Goal: Task Accomplishment & Management: Manage account settings

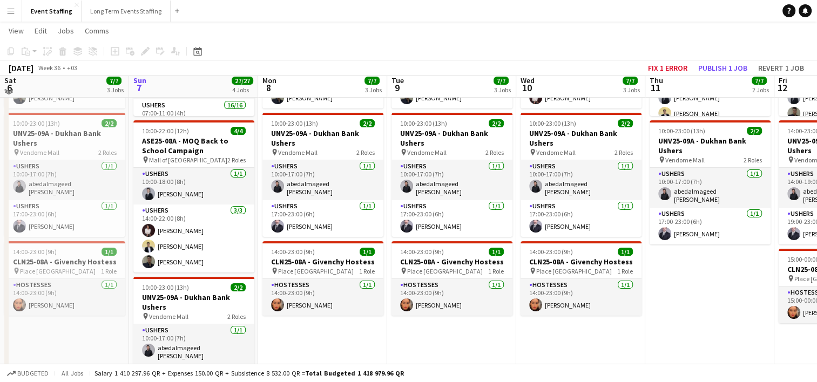
scroll to position [170, 0]
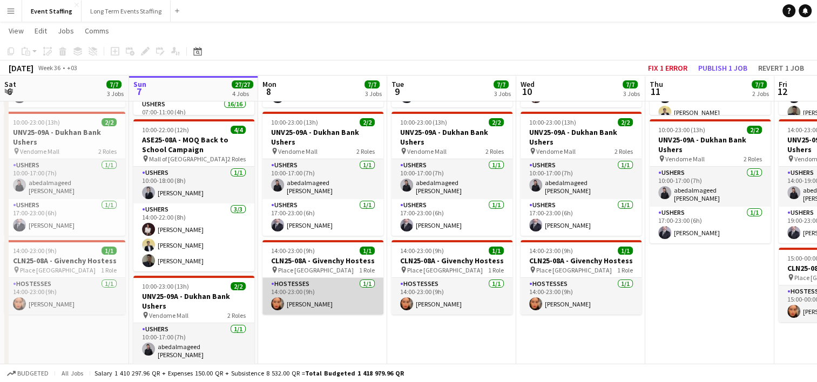
click at [277, 302] on app-user-avatar at bounding box center [277, 304] width 13 height 13
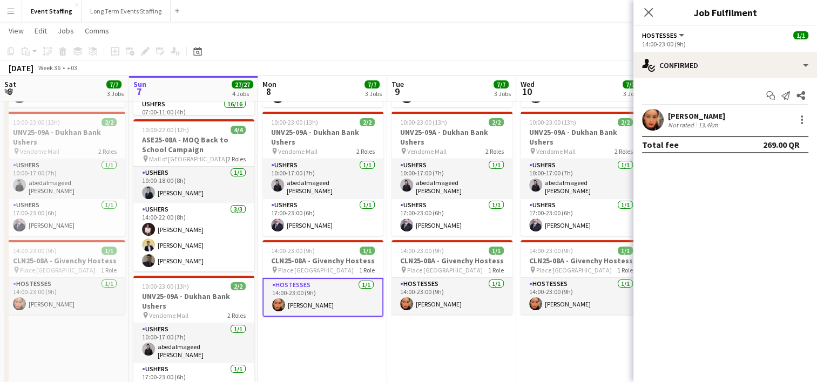
click at [655, 113] on app-user-avatar at bounding box center [653, 120] width 22 height 22
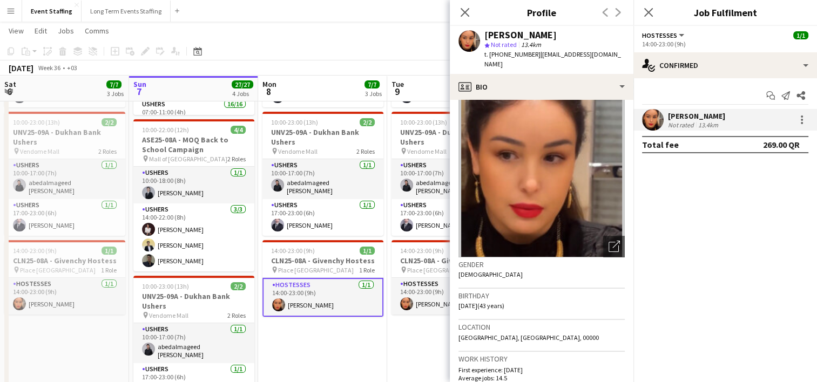
scroll to position [0, 0]
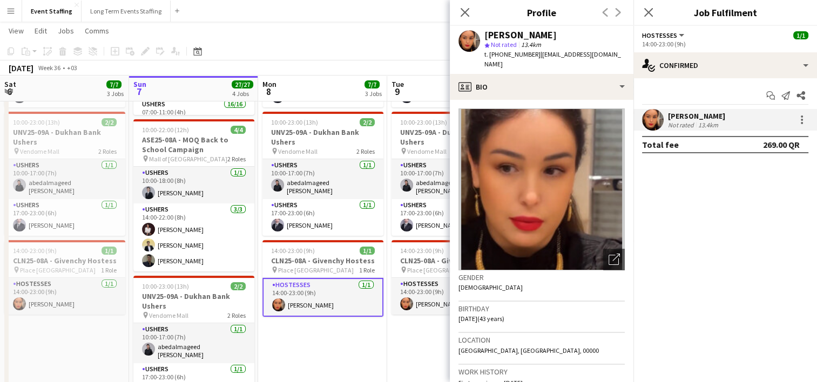
click at [469, 37] on app-user-avatar at bounding box center [470, 41] width 22 height 22
click at [462, 8] on icon "Close pop-in" at bounding box center [465, 12] width 10 height 10
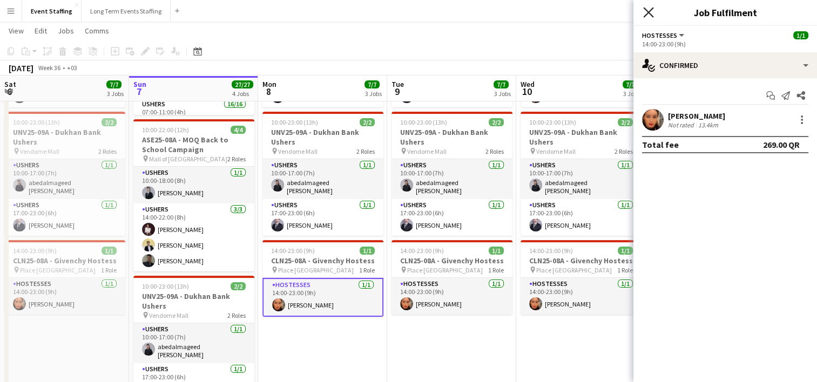
click at [650, 10] on icon at bounding box center [648, 12] width 10 height 10
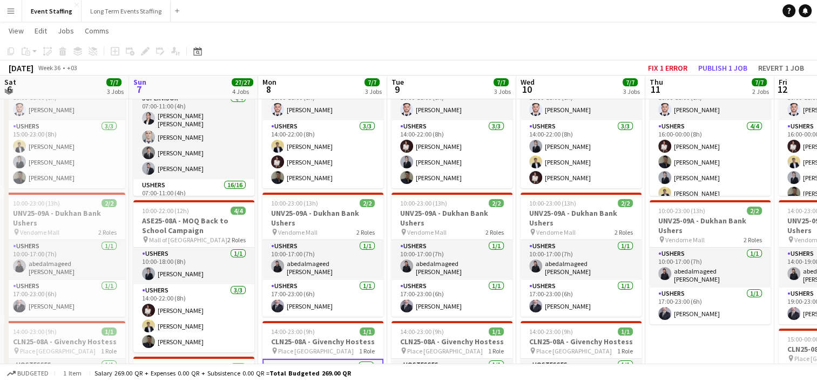
scroll to position [86, 0]
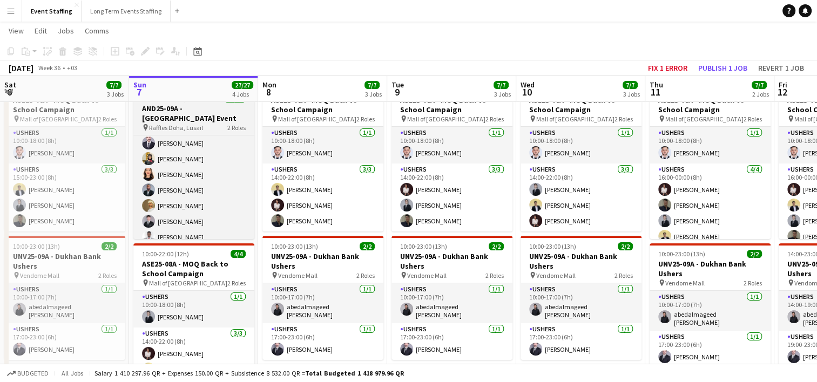
scroll to position [201, 0]
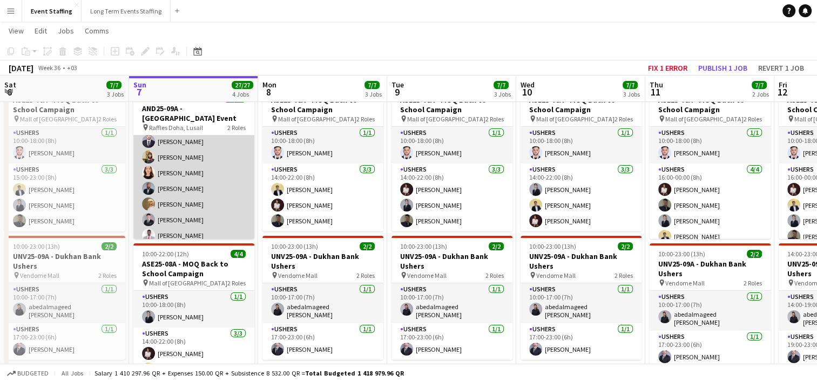
click at [184, 166] on app-card-role "Ushers 16/16 07:00-11:00 (4h) [PERSON_NAME] Tarteel [PERSON_NAME] [PERSON_NAME]…" at bounding box center [193, 158] width 121 height 272
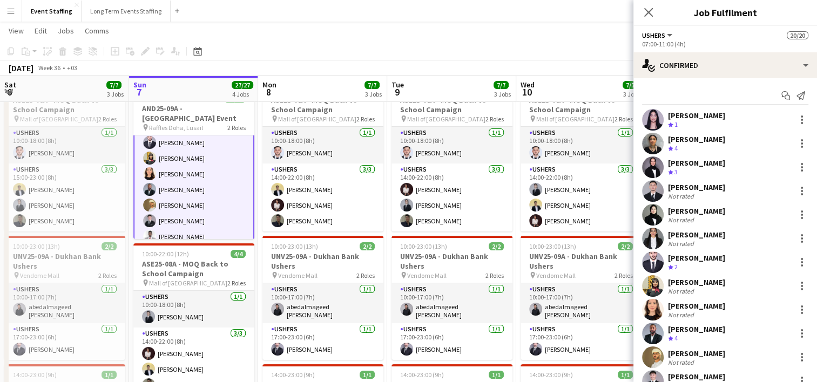
scroll to position [202, 0]
click at [650, 308] on app-user-avatar at bounding box center [653, 310] width 22 height 22
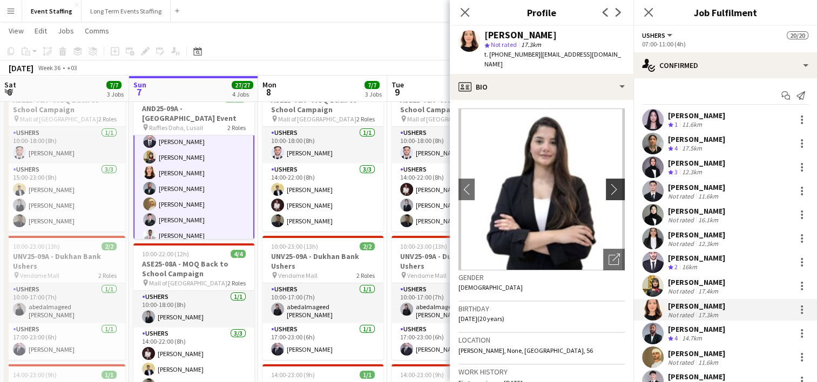
click at [609, 184] on app-icon "chevron-right" at bounding box center [617, 189] width 17 height 11
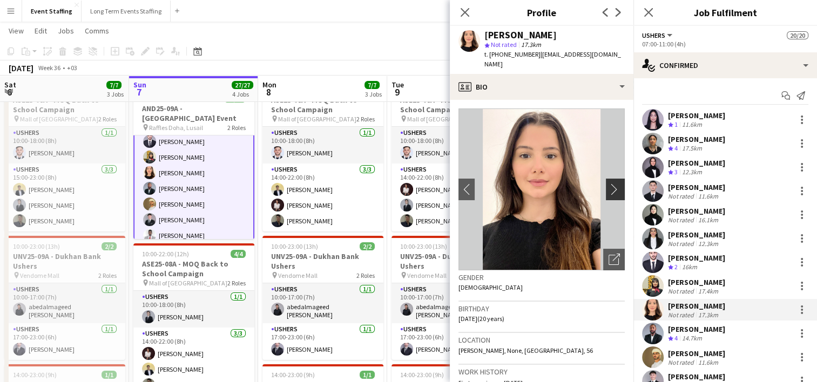
click at [609, 184] on app-icon "chevron-right" at bounding box center [617, 189] width 17 height 11
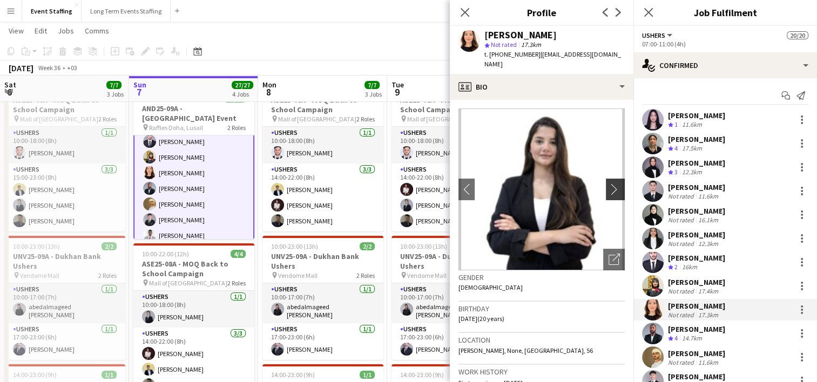
click at [609, 184] on app-icon "chevron-right" at bounding box center [617, 189] width 17 height 11
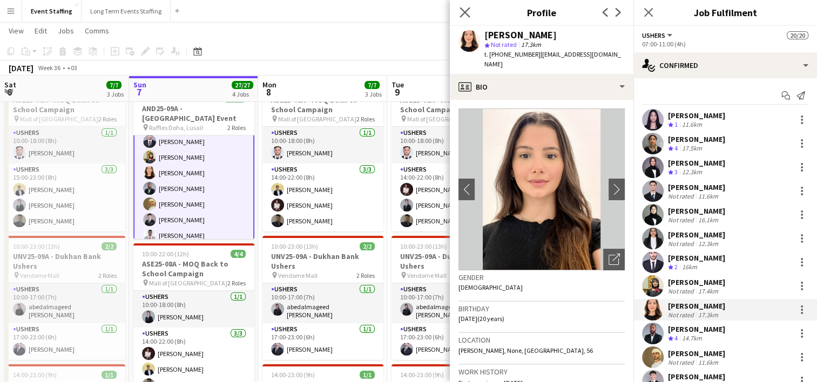
click at [458, 8] on app-icon "Close pop-in" at bounding box center [466, 13] width 16 height 16
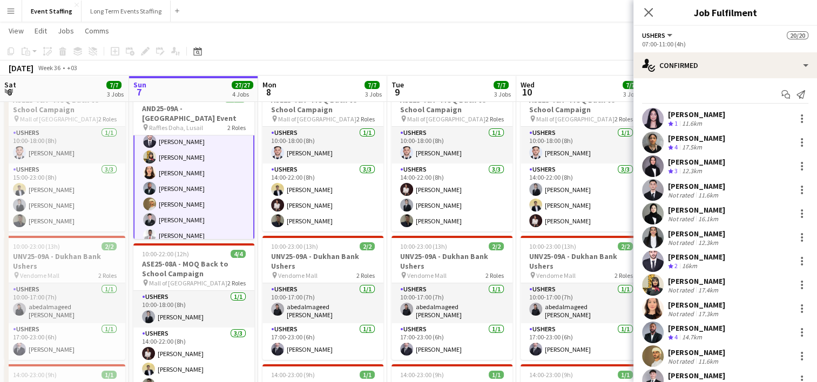
scroll to position [0, 0]
click at [650, 8] on icon "Close pop-in" at bounding box center [648, 12] width 10 height 10
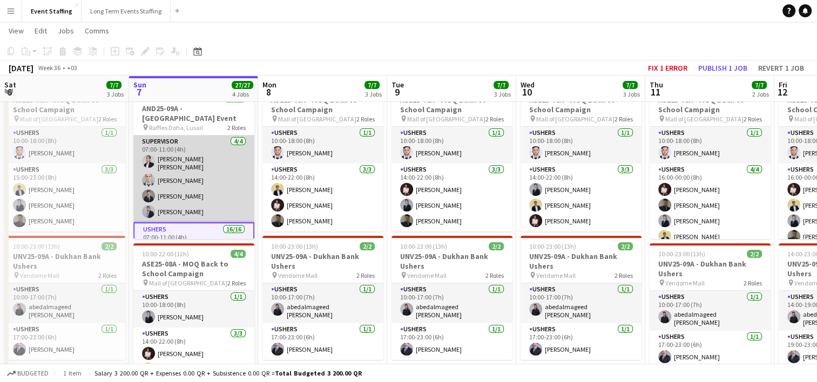
click at [197, 163] on app-card-role "Supervisor [DATE] 07:00-11:00 (4h) [PERSON_NAME] [PERSON_NAME] Al shouli [PERSO…" at bounding box center [193, 179] width 121 height 87
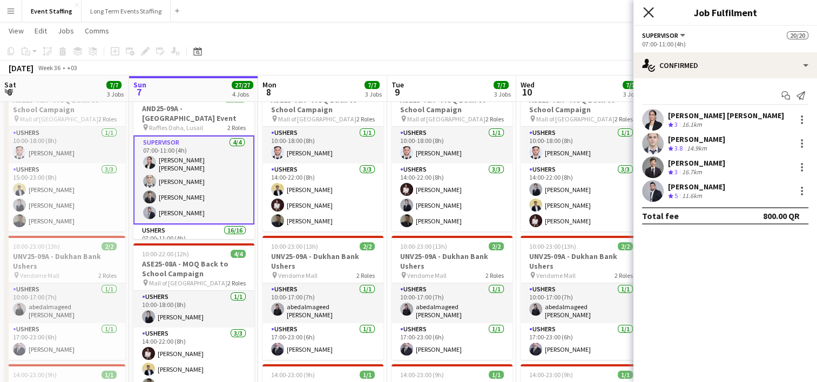
click at [649, 13] on icon at bounding box center [648, 12] width 10 height 10
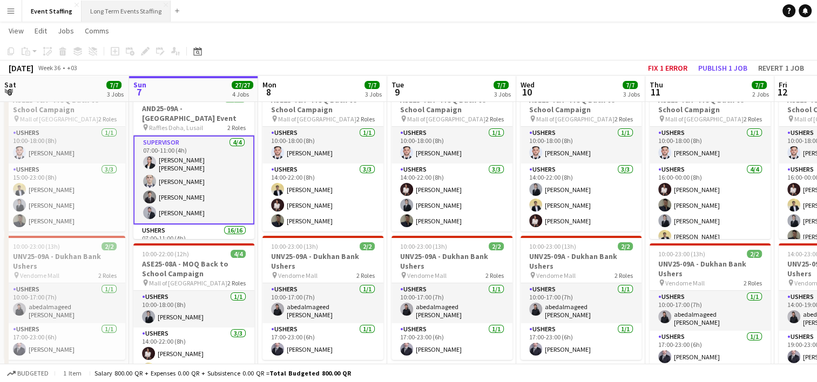
click at [115, 10] on button "Long Term Events Staffing Close" at bounding box center [126, 11] width 89 height 21
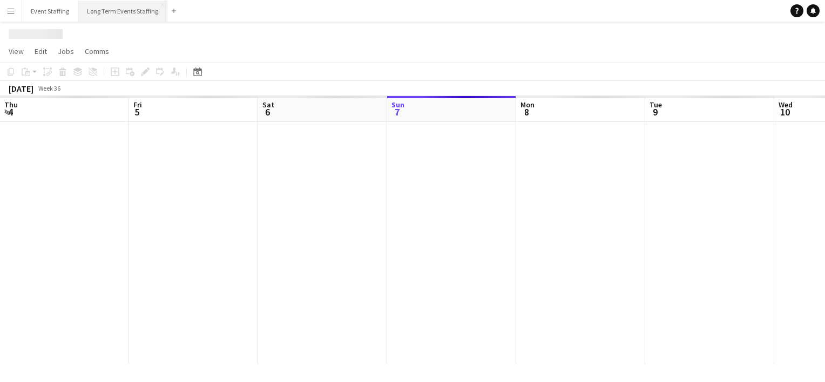
scroll to position [0, 258]
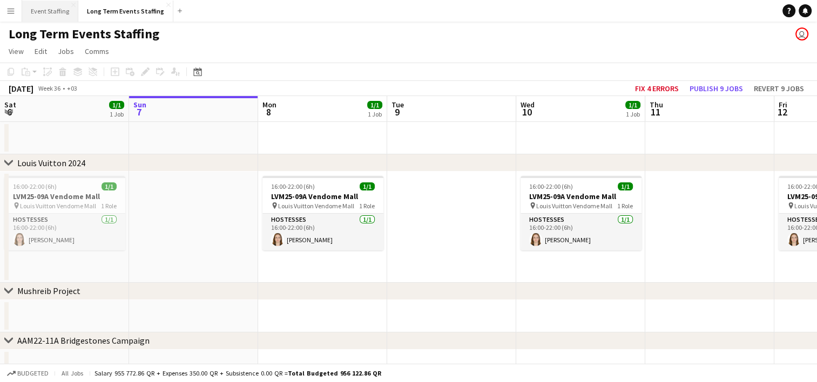
click at [56, 11] on button "Event Staffing Close" at bounding box center [50, 11] width 56 height 21
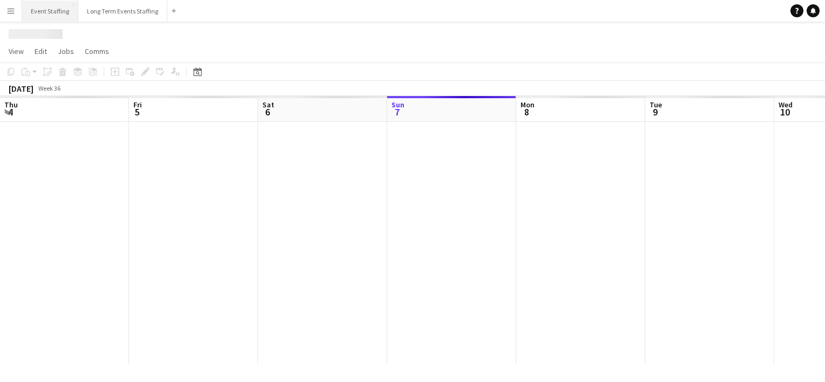
scroll to position [0, 258]
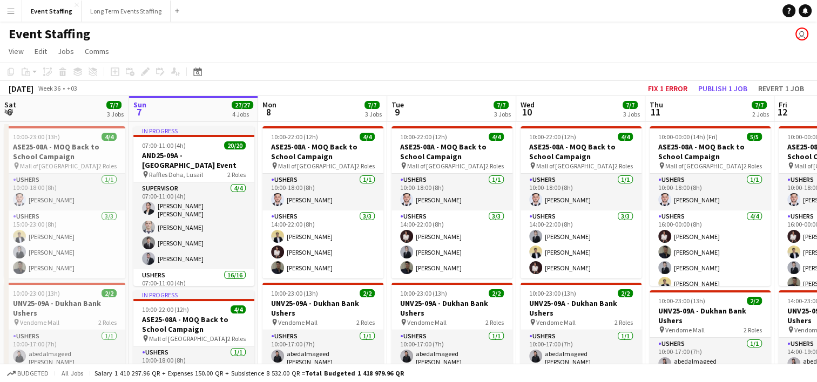
click at [5, 10] on button "Menu" at bounding box center [11, 11] width 22 height 22
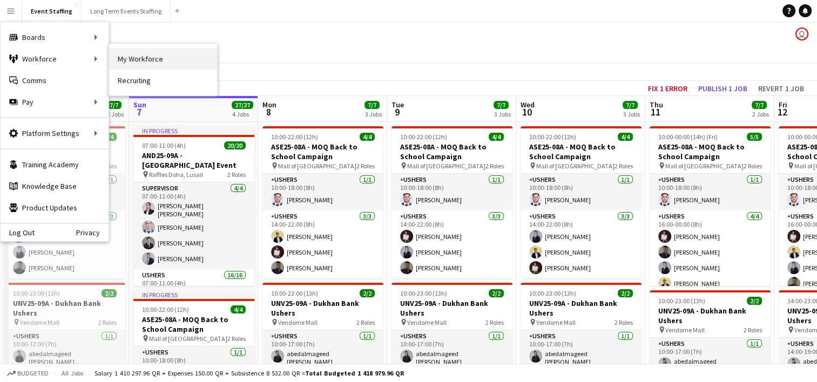
click at [146, 58] on link "My Workforce" at bounding box center [163, 59] width 108 height 22
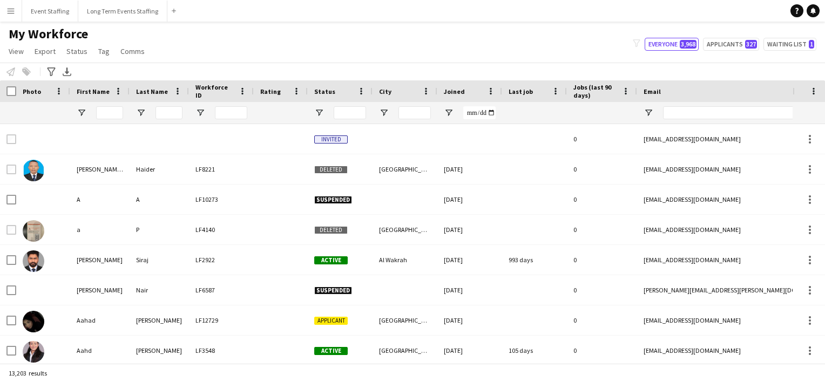
type input "********"
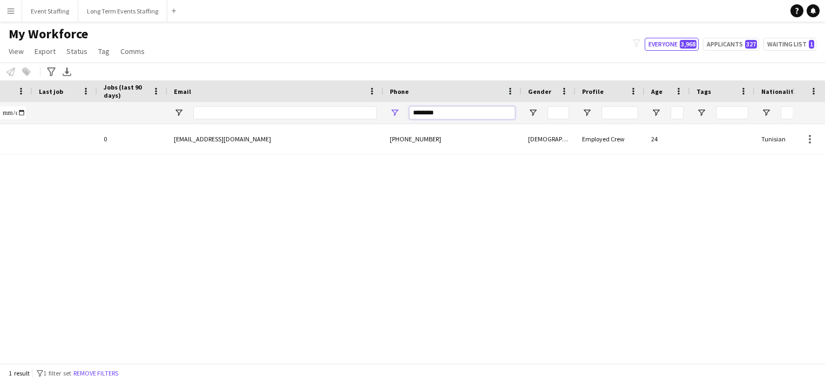
drag, startPoint x: 447, startPoint y: 116, endPoint x: 342, endPoint y: 86, distance: 109.1
click at [342, 86] on div "Workforce Details Crew Attributes Status City Joined" at bounding box center [199, 102] width 1328 height 44
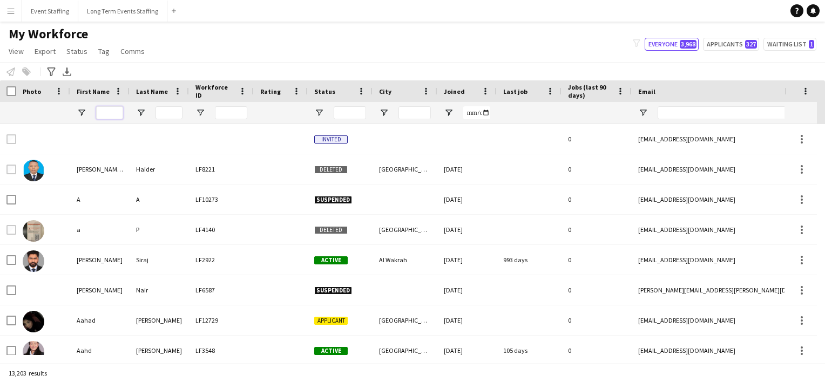
click at [109, 112] on input "First Name Filter Input" at bounding box center [109, 112] width 27 height 13
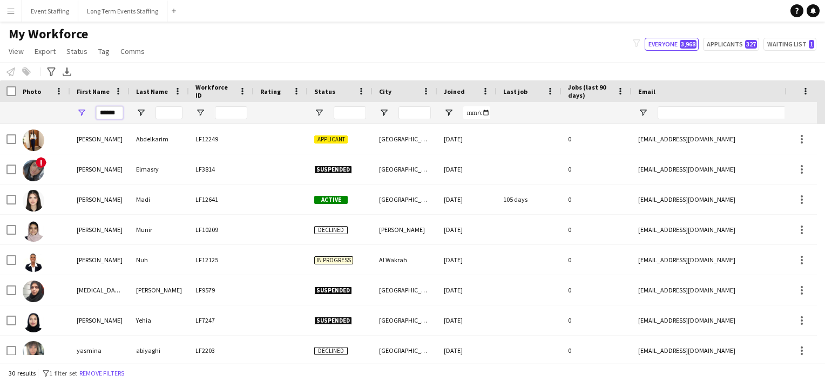
type input "******"
click at [186, 56] on div "My Workforce View Views Default view New view Update view Delete view Edit name…" at bounding box center [412, 44] width 825 height 37
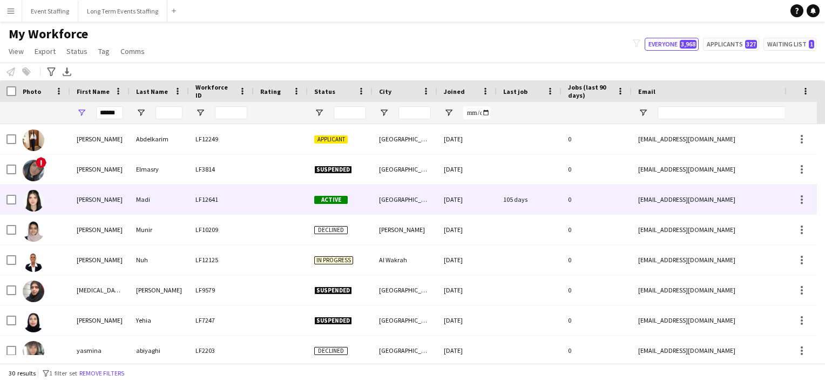
click at [86, 195] on div "[PERSON_NAME]" at bounding box center [99, 200] width 59 height 30
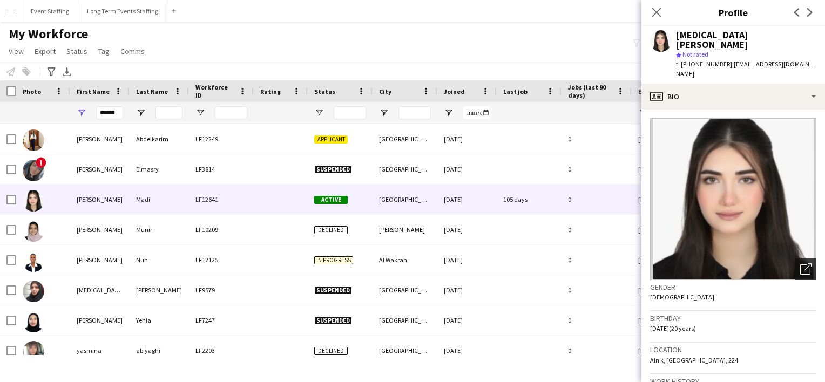
click at [801, 264] on icon "Open photos pop-in" at bounding box center [806, 269] width 11 height 11
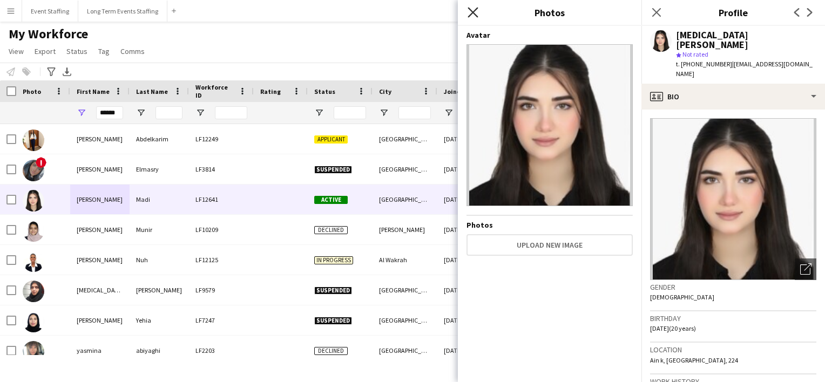
click at [472, 11] on icon at bounding box center [473, 12] width 10 height 10
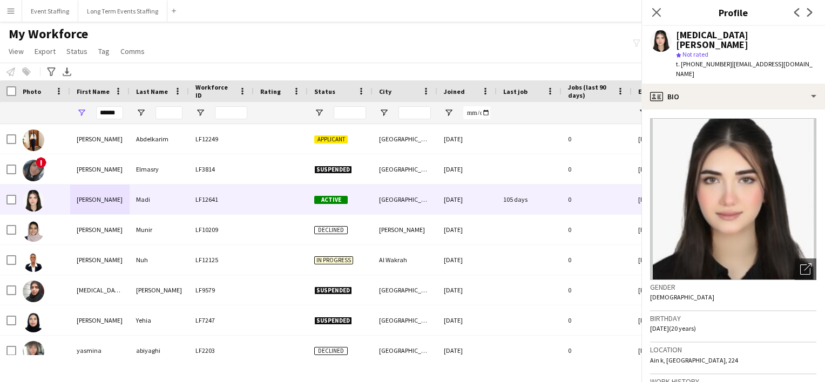
click at [472, 11] on body "Menu Boards Boards Boards All jobs Status Workforce Workforce My Workforce Recr…" at bounding box center [412, 191] width 825 height 382
drag, startPoint x: 472, startPoint y: 11, endPoint x: 655, endPoint y: 10, distance: 183.7
click at [655, 10] on icon "Close pop-in" at bounding box center [656, 12] width 10 height 10
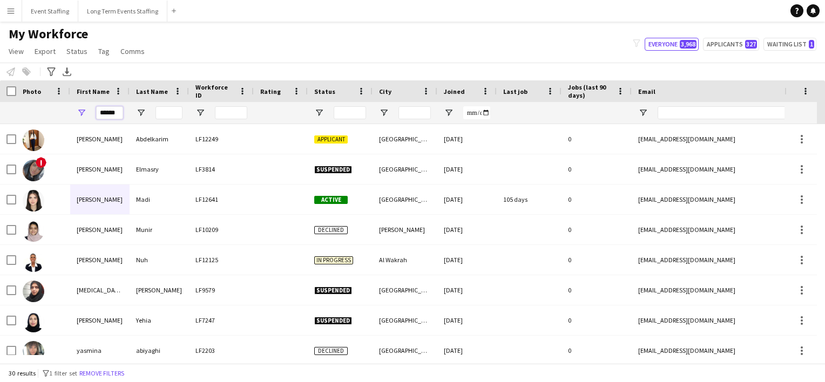
drag, startPoint x: 119, startPoint y: 115, endPoint x: 18, endPoint y: 83, distance: 106.3
click at [18, 83] on div "Workforce Details Status City Joined" at bounding box center [664, 102] width 1328 height 44
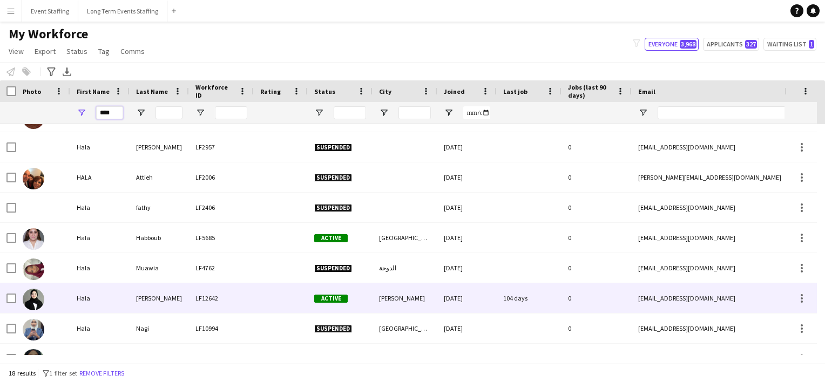
type input "****"
click at [31, 299] on img at bounding box center [34, 300] width 22 height 22
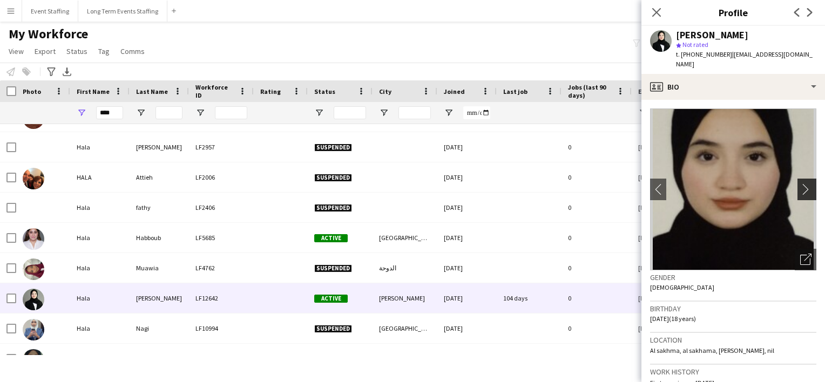
click at [798, 179] on button "chevron-right" at bounding box center [809, 190] width 22 height 22
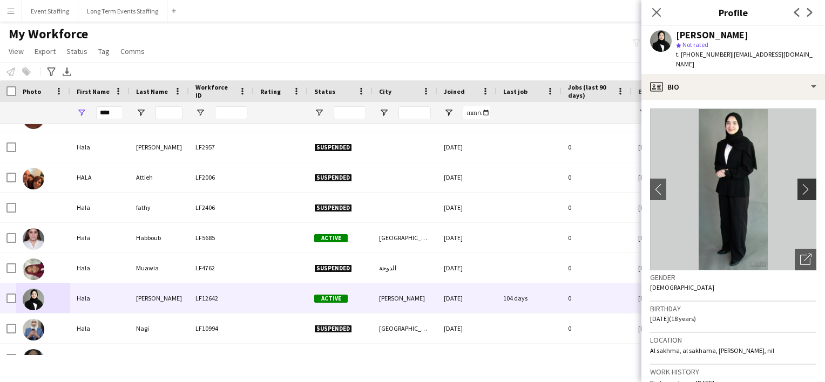
click at [798, 179] on button "chevron-right" at bounding box center [809, 190] width 22 height 22
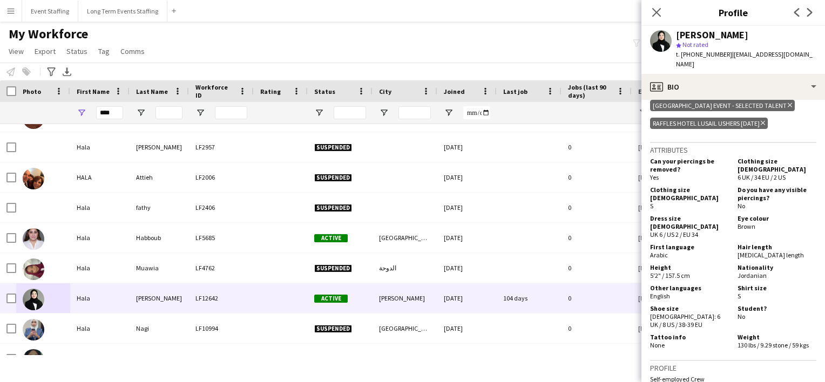
scroll to position [490, 0]
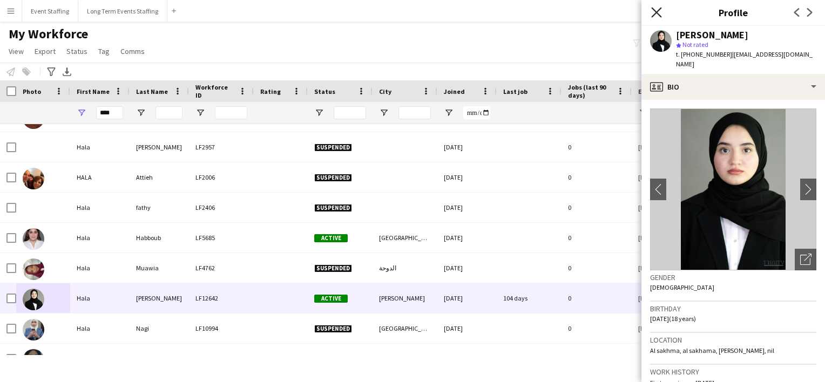
click at [660, 9] on icon at bounding box center [656, 12] width 10 height 10
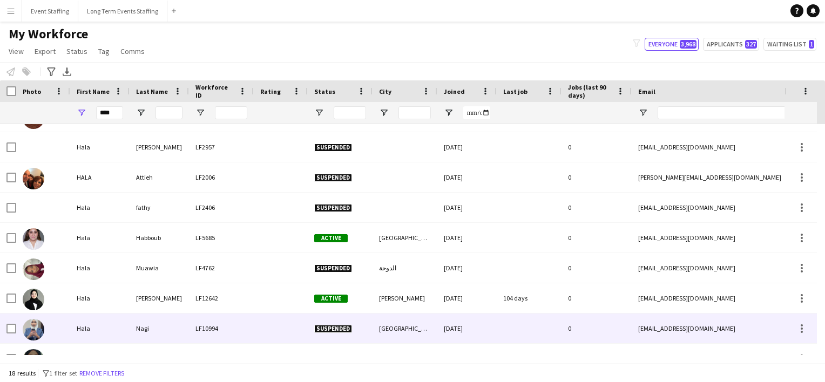
click at [33, 320] on img at bounding box center [34, 330] width 22 height 22
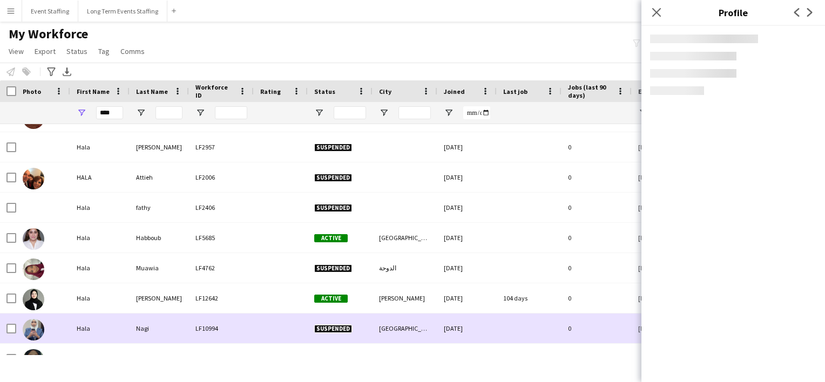
click at [33, 320] on img at bounding box center [34, 330] width 22 height 22
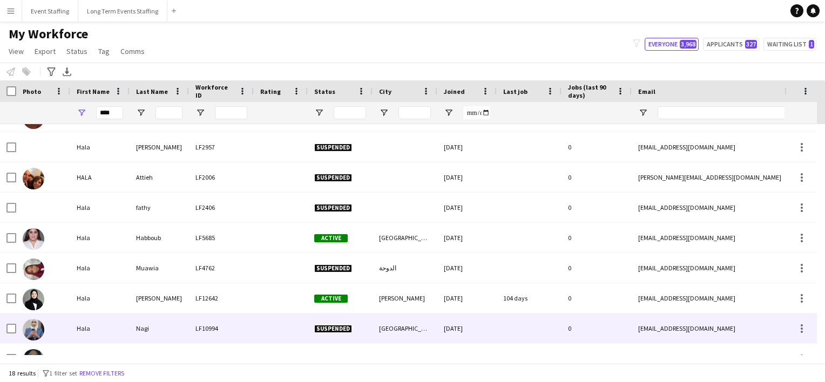
click at [35, 331] on img at bounding box center [34, 330] width 22 height 22
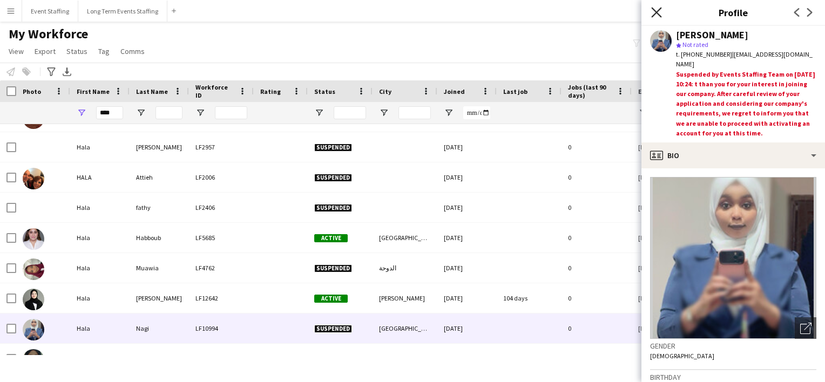
click at [658, 12] on icon "Close pop-in" at bounding box center [656, 12] width 10 height 10
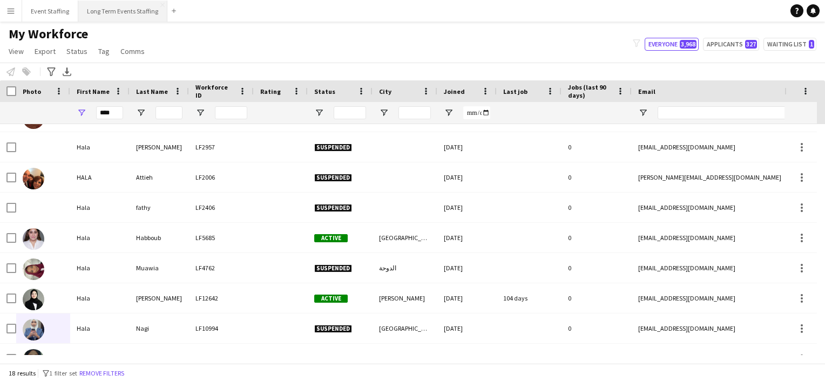
click at [103, 12] on button "Long Term Events Staffing Close" at bounding box center [122, 11] width 89 height 21
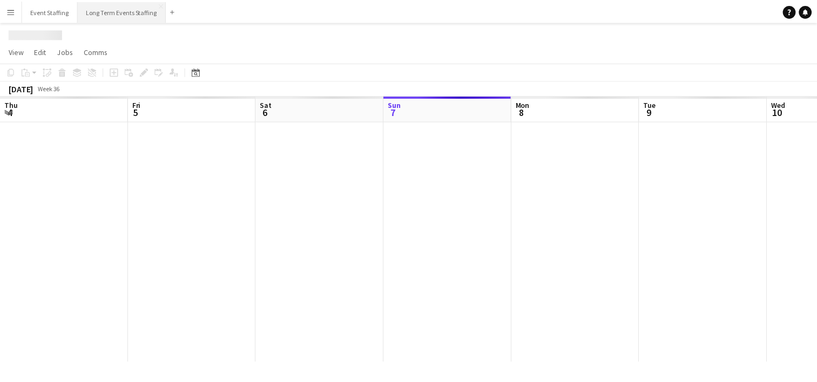
scroll to position [0, 258]
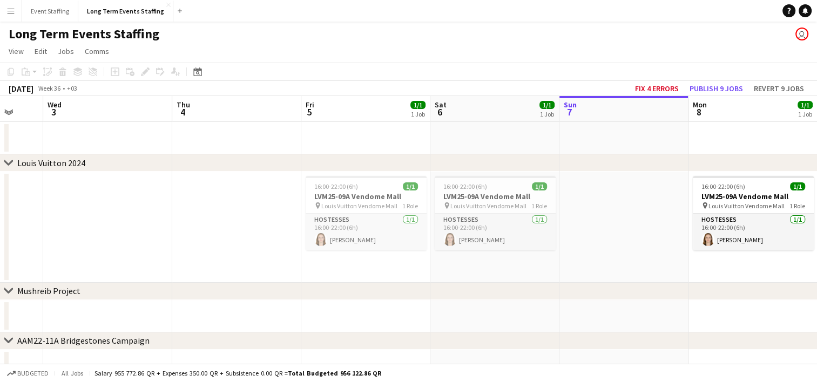
drag, startPoint x: 121, startPoint y: 275, endPoint x: 555, endPoint y: 264, distance: 434.5
click at [555, 264] on app-calendar-viewport "Sun 31 Mon 1 Tue 2 Wed 3 Thu 4 Fri 5 1/1 1 Job Sat 6 1/1 1 Job Sun 7 Mon 8 1/1 …" at bounding box center [408, 264] width 817 height 336
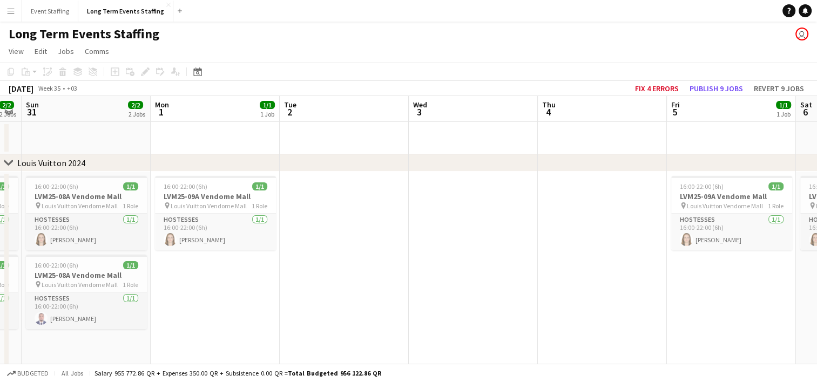
drag, startPoint x: 234, startPoint y: 259, endPoint x: 512, endPoint y: 181, distance: 288.9
click at [512, 181] on app-calendar-viewport "Fri 29 Sat 30 2/2 2 Jobs Sun 31 2/2 2 Jobs Mon 1 1/1 1 Job Tue 2 Wed 3 Thu 4 Fr…" at bounding box center [408, 308] width 817 height 425
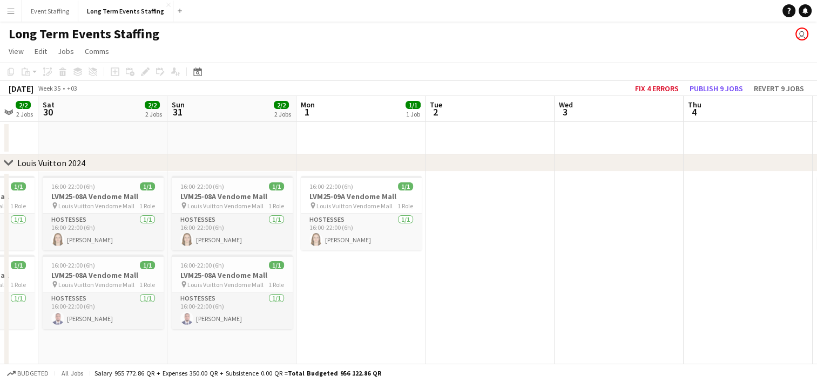
drag, startPoint x: 212, startPoint y: 220, endPoint x: 443, endPoint y: 212, distance: 231.3
click at [443, 212] on app-calendar-viewport "Thu 28 Fri 29 2/2 2 Jobs Sat 30 2/2 2 Jobs Sun 31 2/2 2 Jobs Mon 1 1/1 1 Job Tu…" at bounding box center [408, 308] width 817 height 425
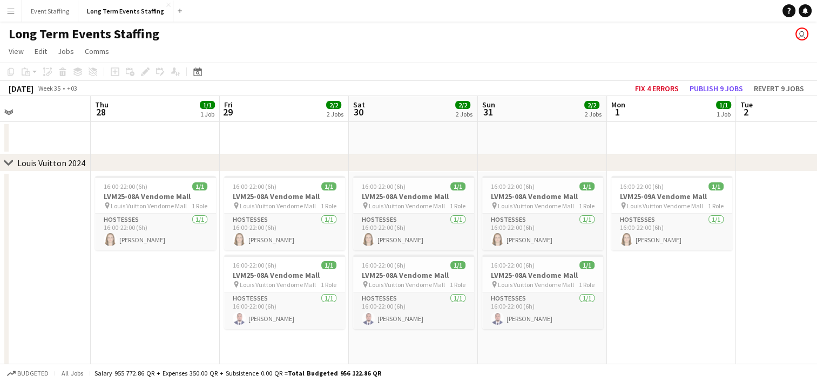
drag, startPoint x: 132, startPoint y: 339, endPoint x: 442, endPoint y: 307, distance: 311.7
click at [442, 307] on app-calendar-viewport "Mon 25 1/1 1 Job Tue 26 Wed 27 Thu 28 1/1 1 Job Fri 29 2/2 2 Jobs Sat 30 2/2 2 …" at bounding box center [408, 308] width 817 height 425
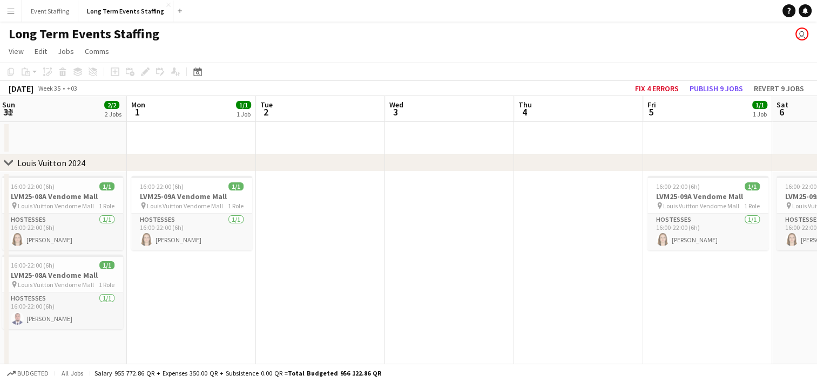
drag, startPoint x: 420, startPoint y: 309, endPoint x: 189, endPoint y: 293, distance: 231.2
click at [189, 293] on app-calendar-viewport "Wed 27 Thu 28 1/1 1 Job Fri 29 2/2 2 Jobs Sat 30 2/2 2 Jobs Sun 31 2/2 2 Jobs M…" at bounding box center [408, 308] width 817 height 425
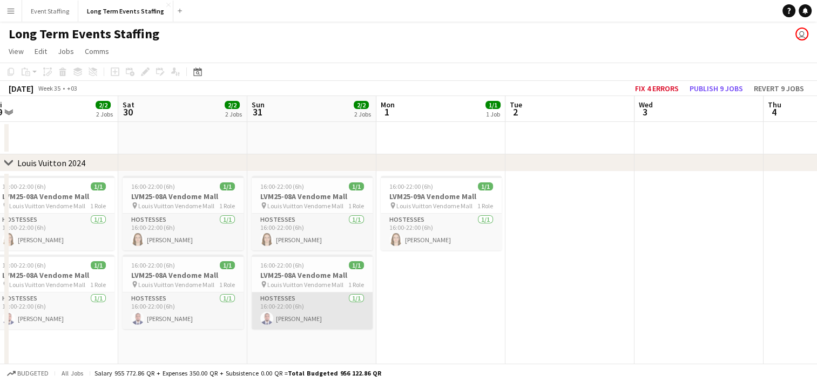
click at [306, 314] on app-card-role "Hostesses [DATE] 16:00-22:00 (6h) [PERSON_NAME]" at bounding box center [312, 311] width 121 height 37
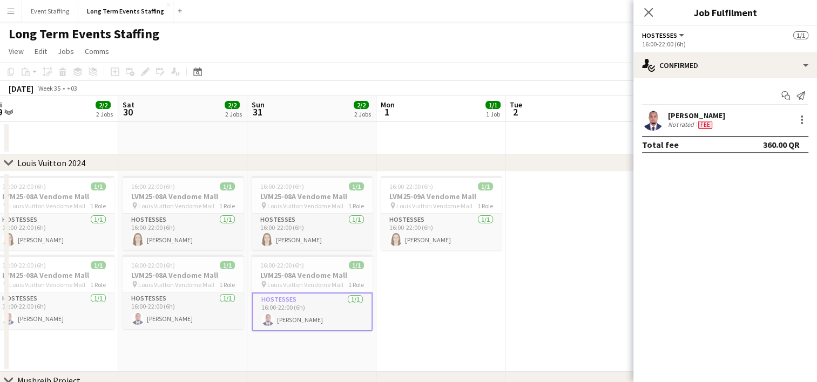
click at [653, 118] on app-user-avatar at bounding box center [653, 120] width 22 height 22
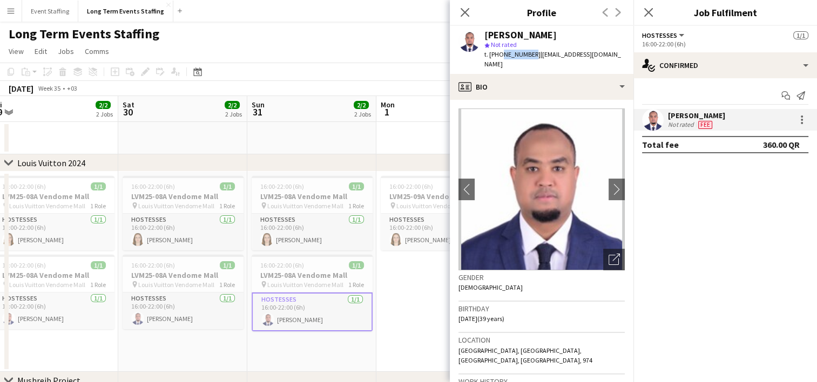
drag, startPoint x: 527, startPoint y: 53, endPoint x: 501, endPoint y: 56, distance: 26.7
click at [501, 56] on span "t. [PHONE_NUMBER]" at bounding box center [513, 54] width 56 height 8
copy span "433451645"
click at [461, 17] on icon at bounding box center [465, 12] width 10 height 10
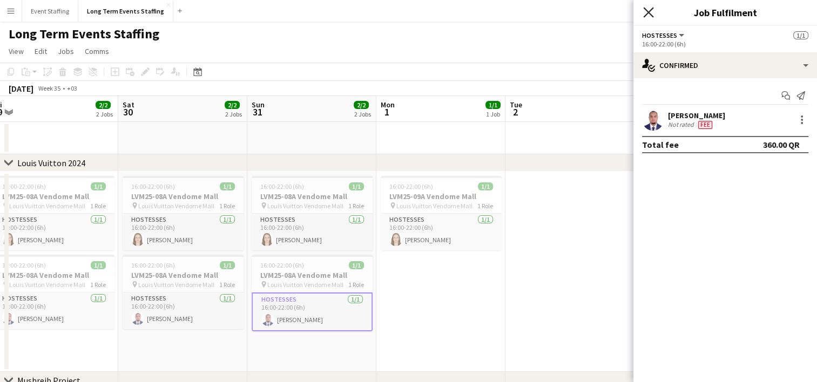
click at [651, 13] on icon "Close pop-in" at bounding box center [648, 12] width 10 height 10
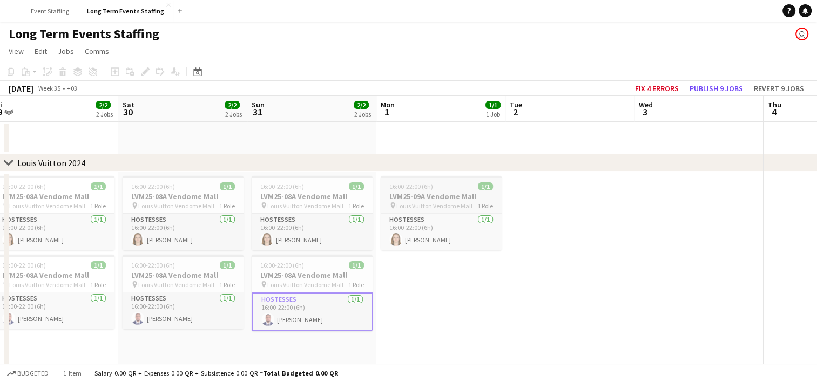
click at [406, 197] on h3 "LVM25-09A Vendome Mall" at bounding box center [441, 197] width 121 height 10
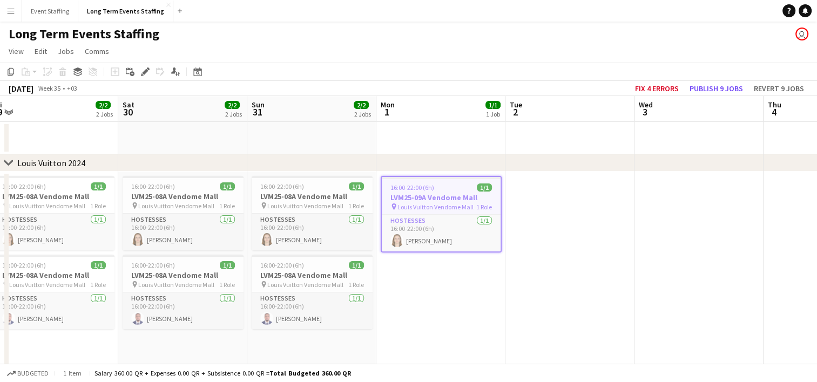
click at [413, 293] on app-date-cell "16:00-22:00 (6h) 1/1 LVM25-09A Vendome Mall pin Louis Vuitton Vendome Mall 1 Ro…" at bounding box center [441, 272] width 129 height 200
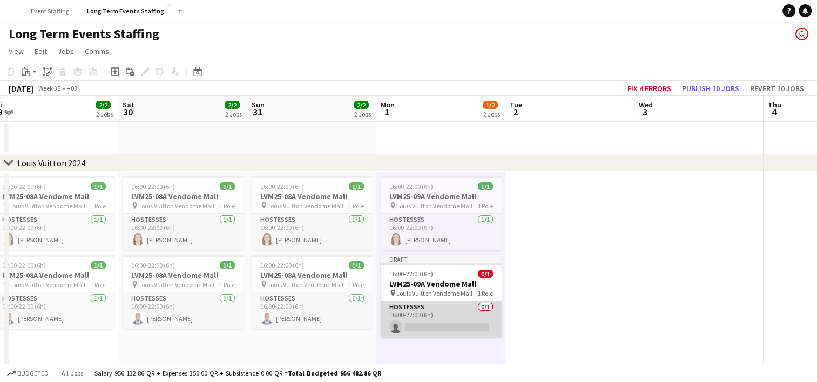
click at [422, 329] on app-card-role "Hostesses 0/1 16:00-22:00 (6h) single-neutral-actions" at bounding box center [441, 319] width 121 height 37
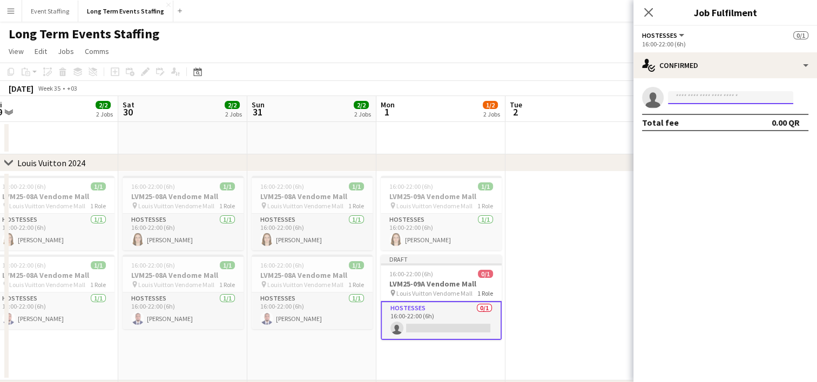
click at [694, 103] on input at bounding box center [730, 97] width 125 height 13
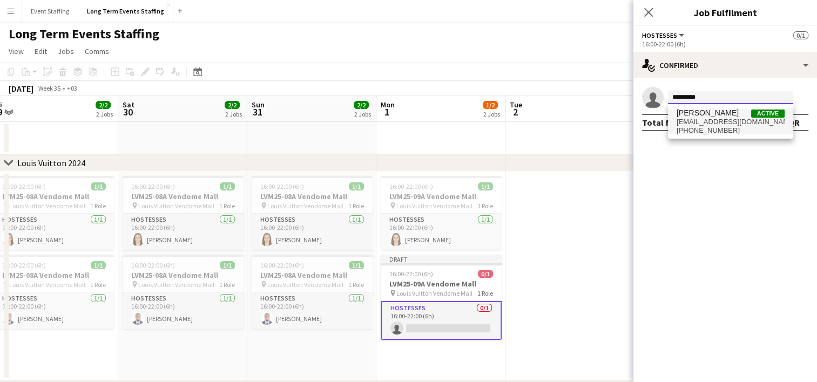
type input "*********"
click at [702, 126] on span "[PHONE_NUMBER]" at bounding box center [731, 130] width 108 height 9
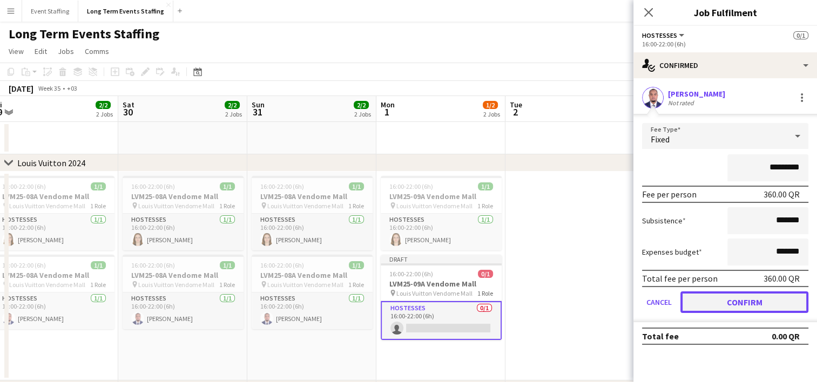
click at [737, 304] on button "Confirm" at bounding box center [745, 303] width 128 height 22
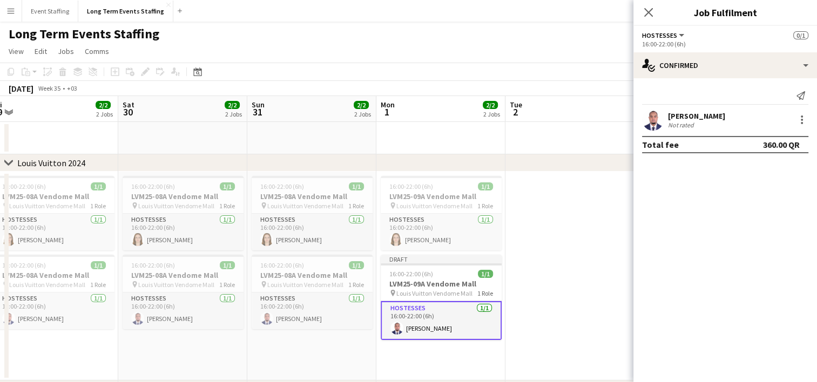
click at [644, 3] on div "Close pop-in" at bounding box center [649, 12] width 30 height 25
click at [647, 9] on icon "Close pop-in" at bounding box center [648, 12] width 10 height 10
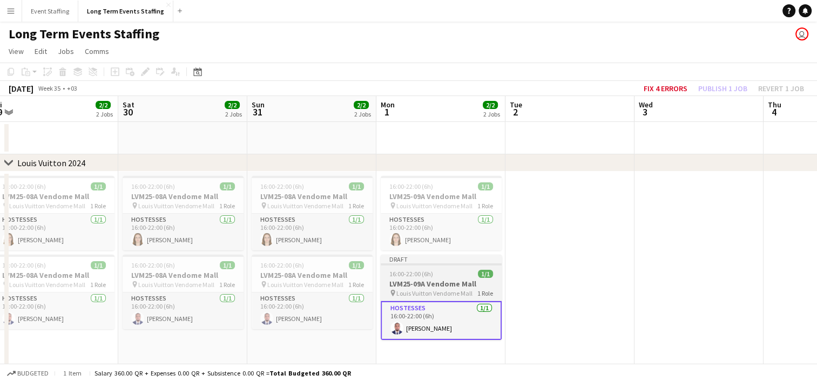
click at [430, 277] on span "16:00-22:00 (6h)" at bounding box center [411, 274] width 44 height 8
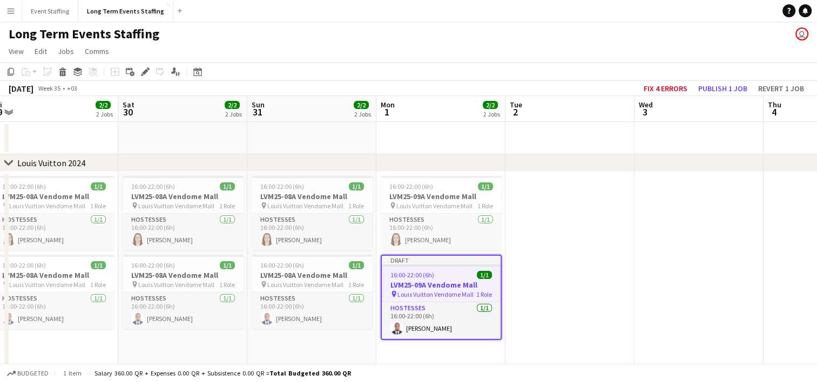
click at [674, 275] on app-date-cell at bounding box center [699, 276] width 129 height 209
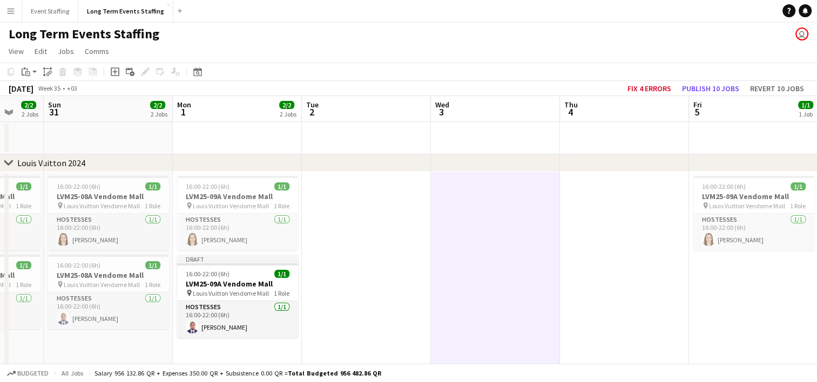
drag, startPoint x: 763, startPoint y: 307, endPoint x: 556, endPoint y: 251, distance: 213.7
click at [556, 251] on app-calendar-viewport "Wed 27 Thu 28 1/1 1 Job Fri 29 2/2 2 Jobs Sat 30 2/2 2 Jobs Sun 31 2/2 2 Jobs M…" at bounding box center [408, 313] width 817 height 434
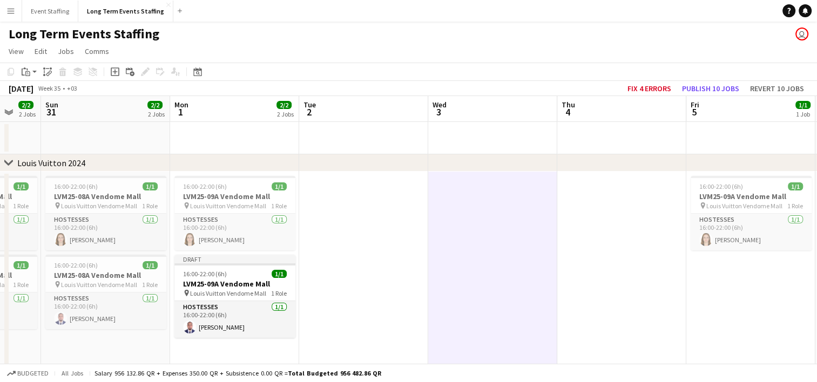
click at [633, 271] on app-date-cell at bounding box center [621, 276] width 129 height 209
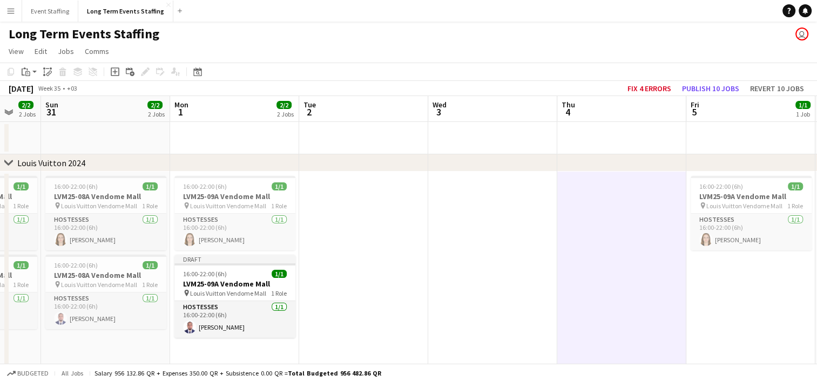
click at [742, 306] on app-date-cell "16:00-22:00 (6h) 1/1 LVM25-09A Vendome Mall pin Louis Vuitton Vendome Mall 1 Ro…" at bounding box center [751, 276] width 129 height 209
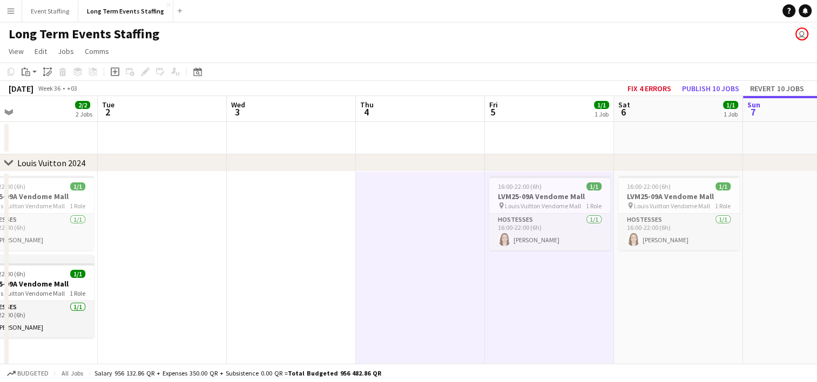
scroll to position [0, 438]
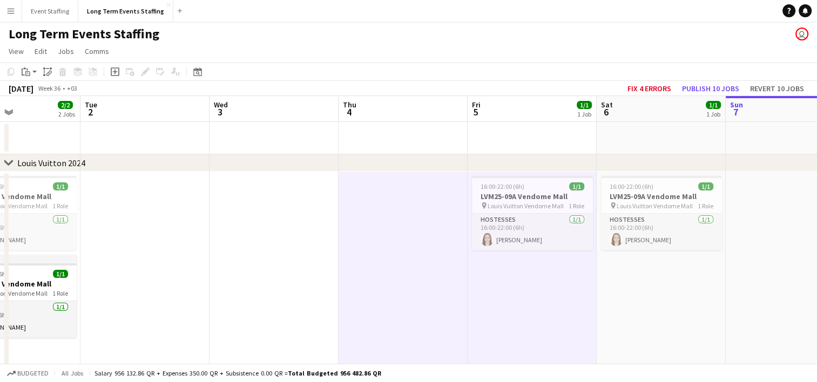
drag, startPoint x: 754, startPoint y: 309, endPoint x: 534, endPoint y: 266, distance: 224.6
click at [534, 266] on app-calendar-viewport "Fri 29 2/2 2 Jobs Sat 30 2/2 2 Jobs Sun 31 2/2 2 Jobs Mon 1 2/2 2 Jobs Tue 2 We…" at bounding box center [408, 313] width 817 height 434
click at [683, 293] on app-date-cell "16:00-22:00 (6h) 1/1 LVM25-09A Vendome Mall pin Louis Vuitton Vendome Mall 1 Ro…" at bounding box center [659, 276] width 129 height 209
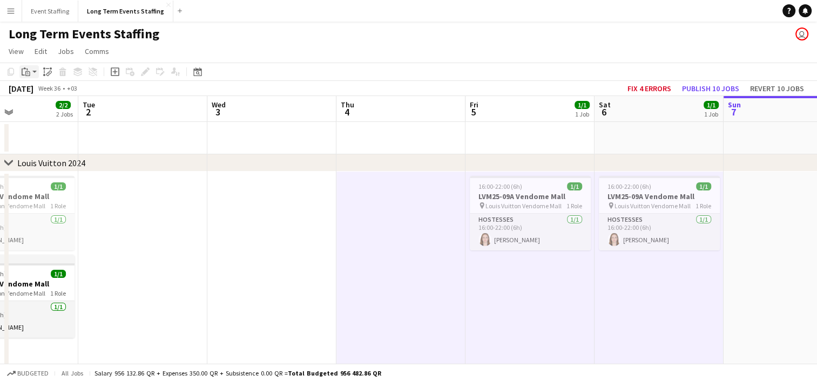
click at [25, 70] on icon "Paste" at bounding box center [26, 72] width 9 height 9
click at [41, 110] on link "Paste with crew Ctrl+Shift+V" at bounding box center [80, 111] width 102 height 10
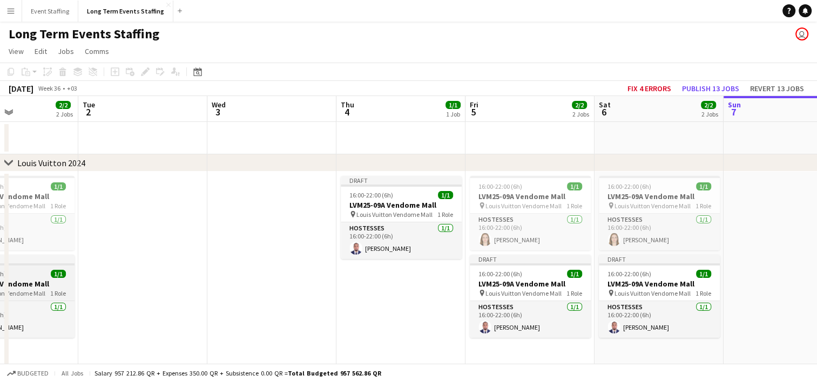
click at [23, 283] on h3 "LVM25-09A Vendome Mall" at bounding box center [14, 284] width 121 height 10
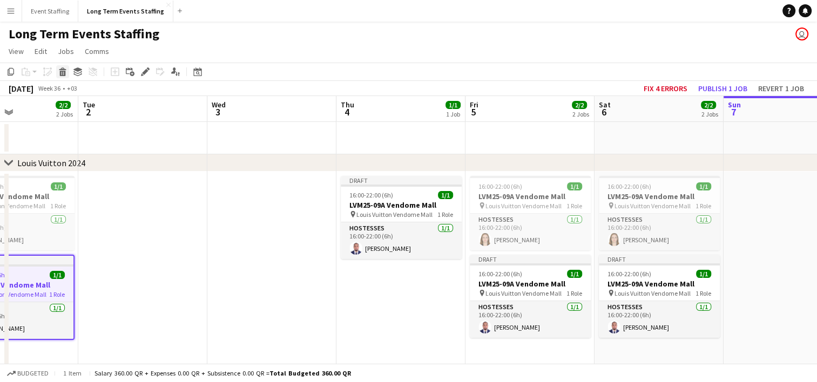
click at [62, 66] on div "Delete" at bounding box center [62, 71] width 13 height 13
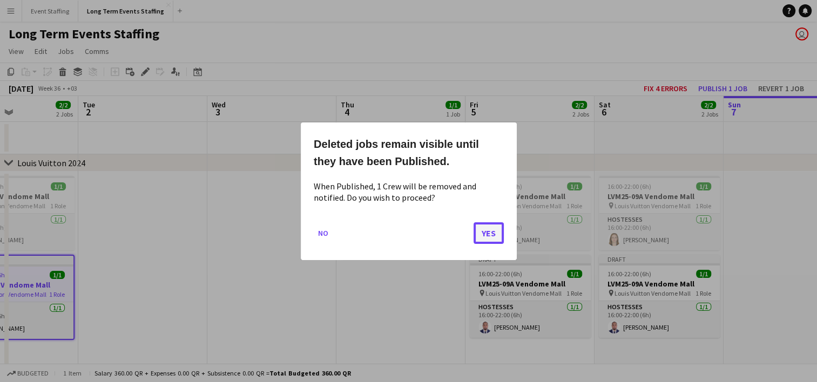
click at [491, 237] on button "Yes" at bounding box center [489, 233] width 30 height 22
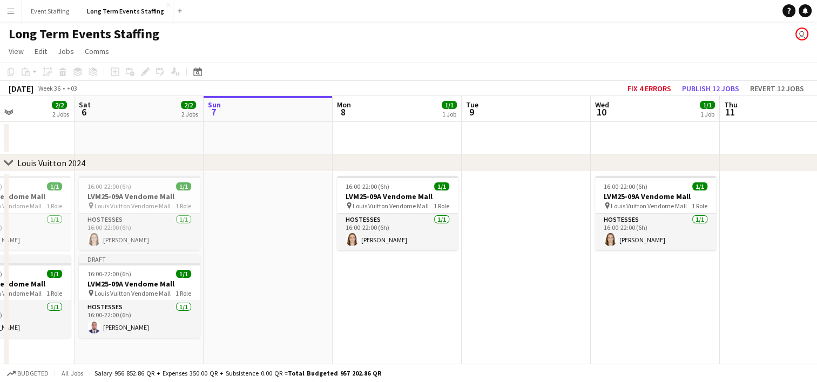
drag, startPoint x: 738, startPoint y: 306, endPoint x: 218, endPoint y: 213, distance: 529.0
click at [218, 213] on app-calendar-viewport "Tue 2 Wed 3 Thu 4 1/1 1 Job Fri 5 2/2 2 Jobs Sat 6 2/2 2 Jobs Sun 7 Mon 8 1/1 1…" at bounding box center [408, 313] width 817 height 434
click at [644, 300] on app-date-cell "16:00-22:00 (6h) 1/1 LVM25-09A Vendome Mall pin Louis Vuitton Vendome Mall 1 Ro…" at bounding box center [654, 276] width 129 height 209
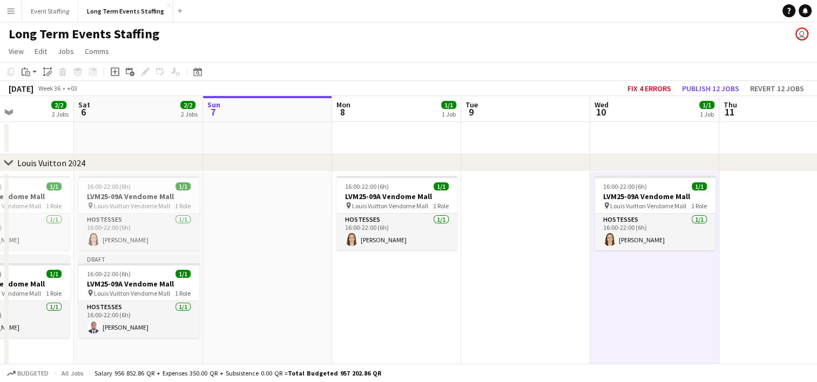
click at [794, 301] on app-date-cell at bounding box center [784, 276] width 129 height 209
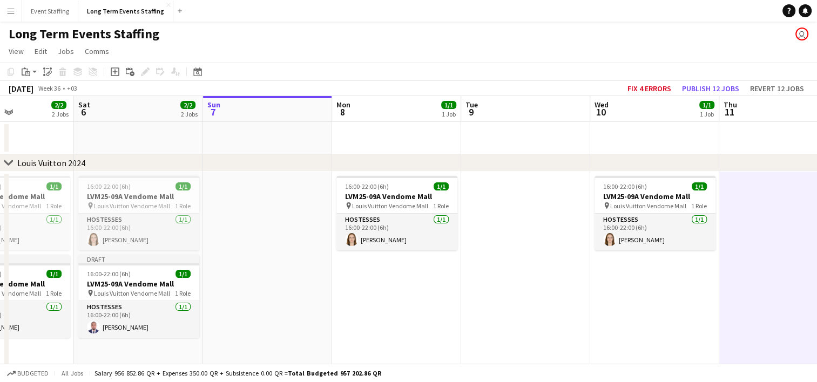
click at [668, 295] on app-date-cell "16:00-22:00 (6h) 1/1 LVM25-09A Vendome Mall pin Louis Vuitton Vendome Mall 1 Ro…" at bounding box center [654, 276] width 129 height 209
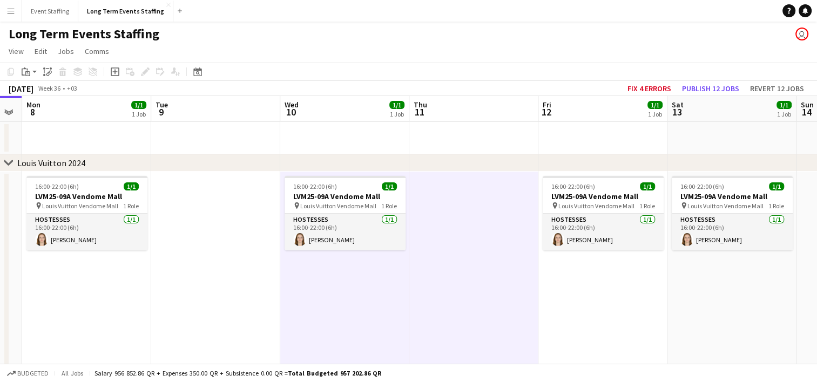
drag, startPoint x: 768, startPoint y: 310, endPoint x: 458, endPoint y: 290, distance: 310.2
click at [458, 290] on app-calendar-viewport "Thu 4 1/1 1 Job Fri 5 2/2 2 Jobs Sat 6 2/2 2 Jobs Sun 7 Mon 8 1/1 1 Job Tue 9 W…" at bounding box center [408, 313] width 817 height 434
click at [583, 298] on app-date-cell "16:00-22:00 (6h) 1/1 LVM25-09A Vendome Mall pin Louis Vuitton Vendome Mall 1 Ro…" at bounding box center [603, 276] width 129 height 209
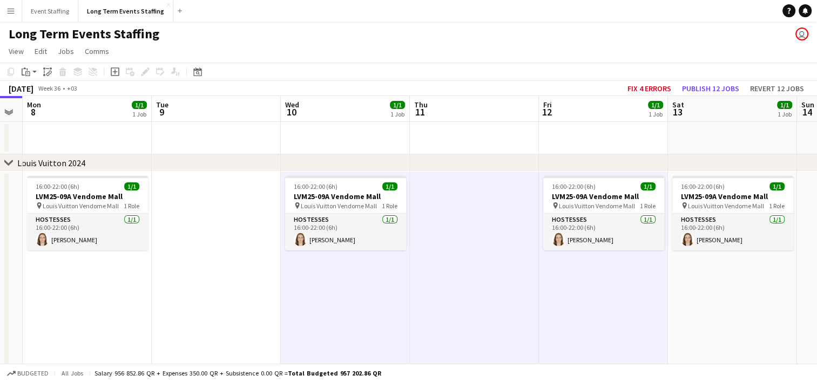
click at [699, 299] on app-date-cell "16:00-22:00 (6h) 1/1 LVM25-09A Vendome Mall pin Louis Vuitton Vendome Mall 1 Ro…" at bounding box center [732, 276] width 129 height 209
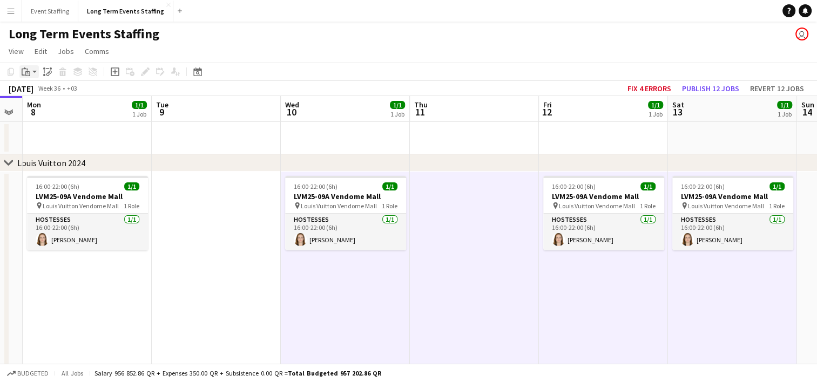
click at [28, 69] on icon "Paste" at bounding box center [26, 72] width 9 height 9
click at [42, 113] on link "Paste with crew Ctrl+Shift+V" at bounding box center [80, 111] width 102 height 10
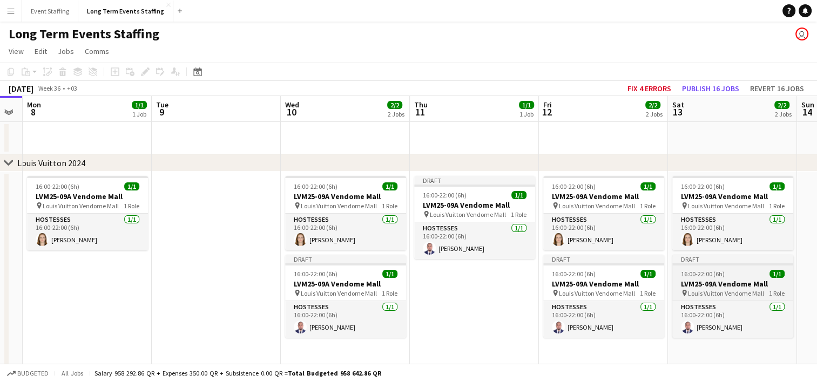
click at [724, 288] on h3 "LVM25-09A Vendome Mall" at bounding box center [733, 284] width 121 height 10
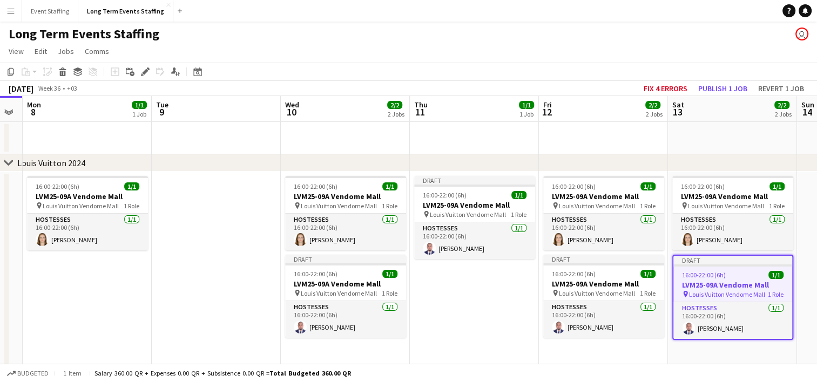
click at [724, 288] on h3 "LVM25-09A Vendome Mall" at bounding box center [733, 285] width 119 height 10
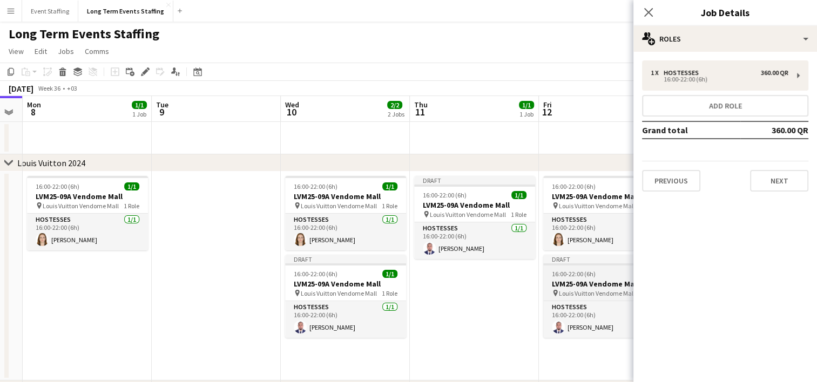
click at [605, 286] on h3 "LVM25-09A Vendome Mall" at bounding box center [603, 284] width 121 height 10
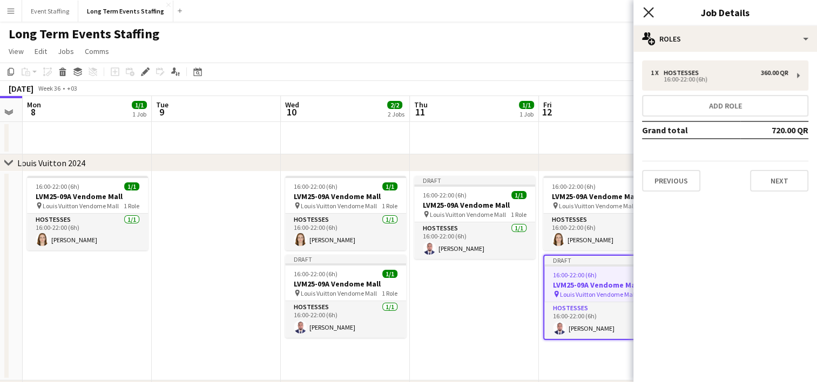
click at [643, 9] on icon "Close pop-in" at bounding box center [648, 12] width 10 height 10
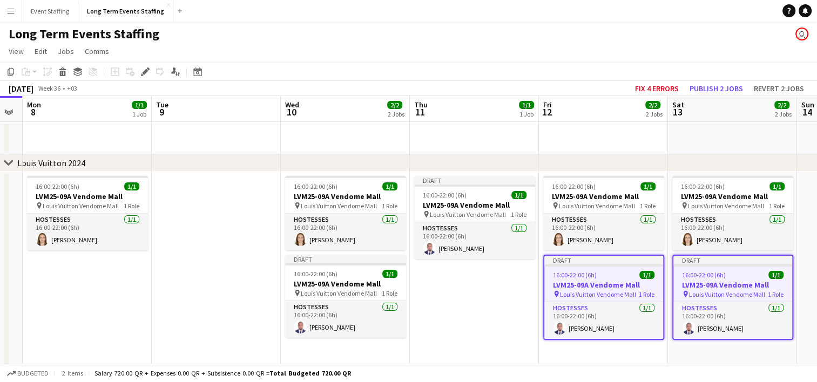
click at [687, 364] on div "Budgeted 2 items Salary 720.00 QR + Expenses 0.00 QR + Subsistence 0.00 QR = To…" at bounding box center [408, 373] width 817 height 18
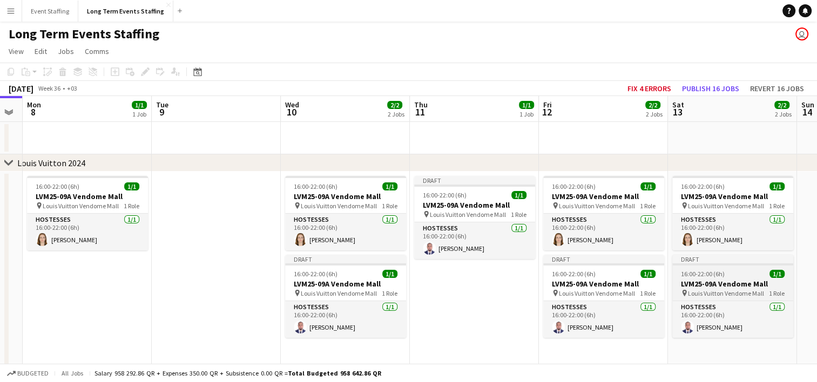
click at [703, 284] on h3 "LVM25-09A Vendome Mall" at bounding box center [733, 284] width 121 height 10
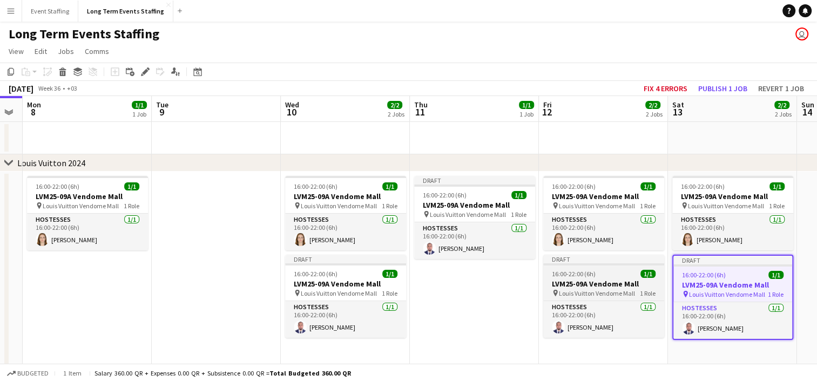
click at [586, 274] on span "16:00-22:00 (6h)" at bounding box center [574, 274] width 44 height 8
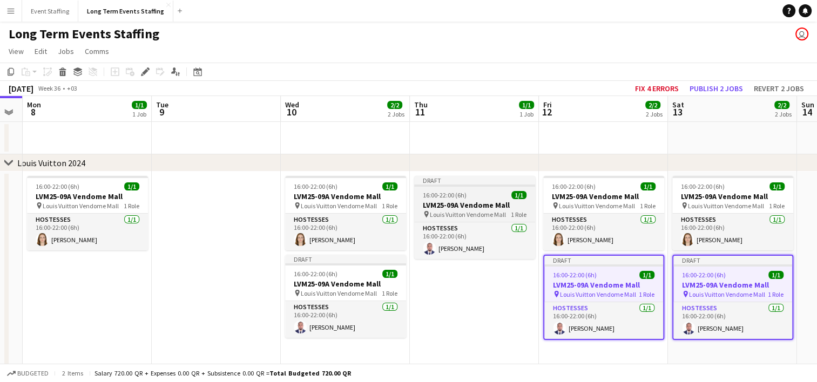
click at [454, 196] on span "16:00-22:00 (6h)" at bounding box center [445, 195] width 44 height 8
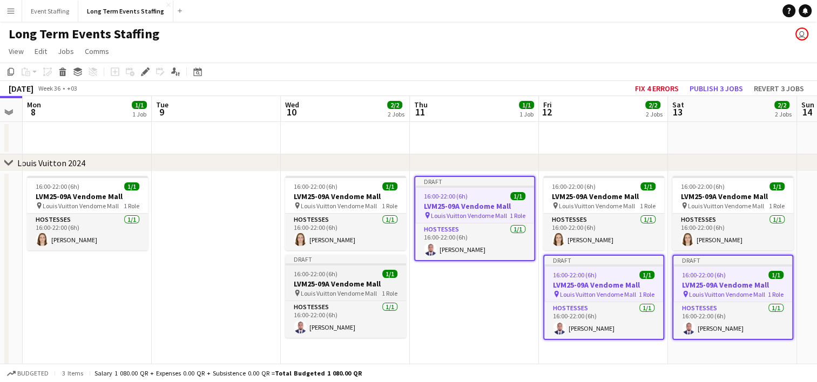
click at [315, 271] on span "16:00-22:00 (6h)" at bounding box center [316, 274] width 44 height 8
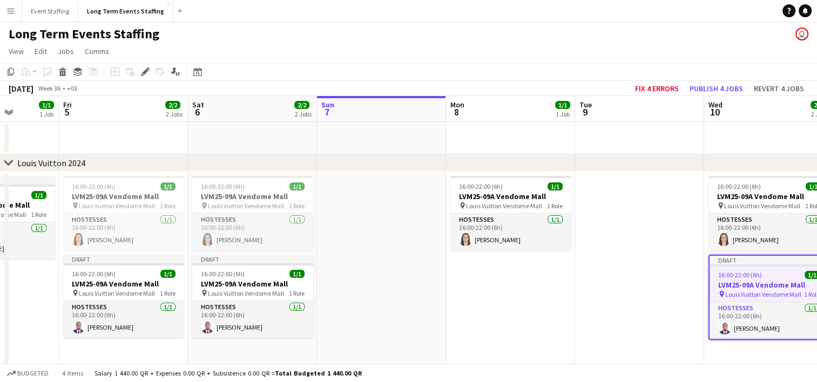
scroll to position [0, 313]
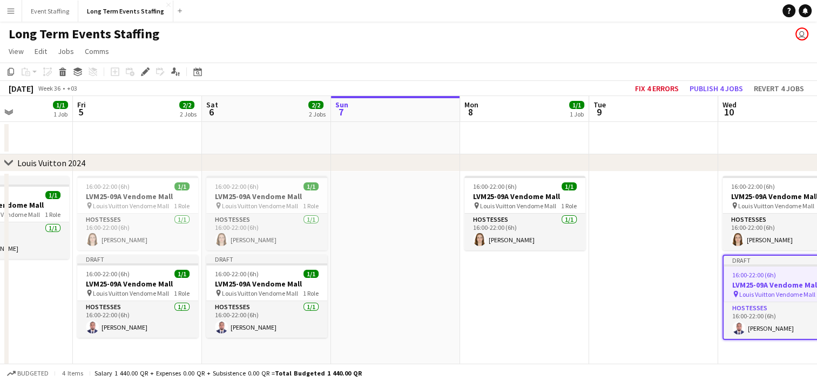
drag, startPoint x: 151, startPoint y: 300, endPoint x: 590, endPoint y: 301, distance: 438.6
click at [590, 301] on app-calendar-viewport "Tue 2 Wed 3 Thu 4 1/1 1 Job Fri 5 2/2 2 Jobs Sat 6 2/2 2 Jobs Sun 7 Mon 8 1/1 1…" at bounding box center [408, 313] width 817 height 434
click at [238, 276] on span "16:00-22:00 (6h)" at bounding box center [238, 274] width 44 height 8
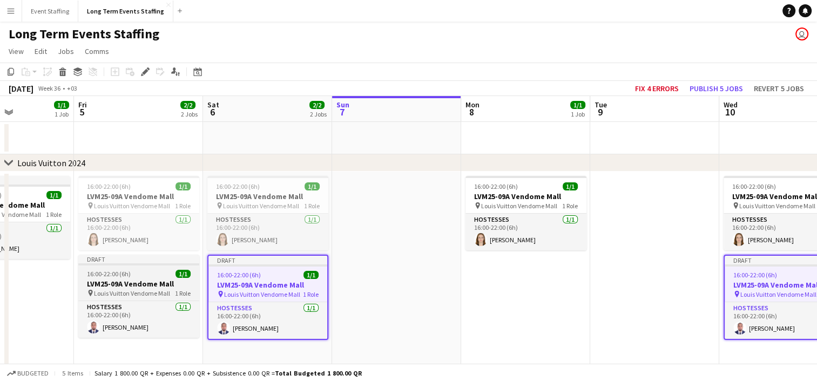
click at [131, 274] on div "16:00-22:00 (6h) 1/1" at bounding box center [138, 274] width 121 height 8
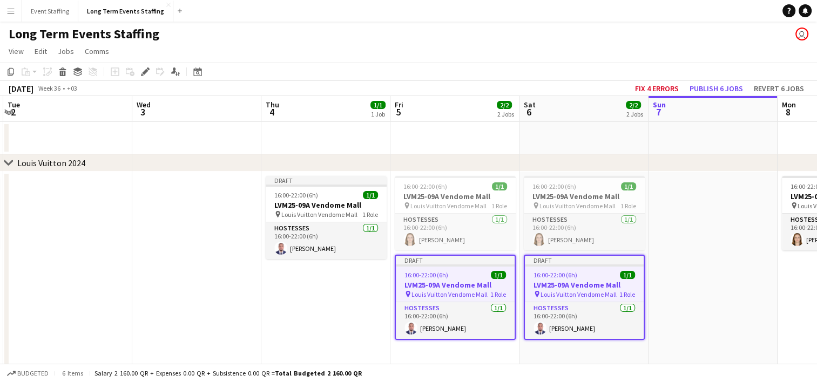
drag, startPoint x: 43, startPoint y: 296, endPoint x: 382, endPoint y: 308, distance: 339.5
click at [382, 308] on app-calendar-viewport "Sun 31 2/2 2 Jobs Mon 1 1/1 1 Job Tue 2 Wed 3 Thu 4 1/1 1 Job Fri 5 2/2 2 Jobs …" at bounding box center [408, 313] width 817 height 434
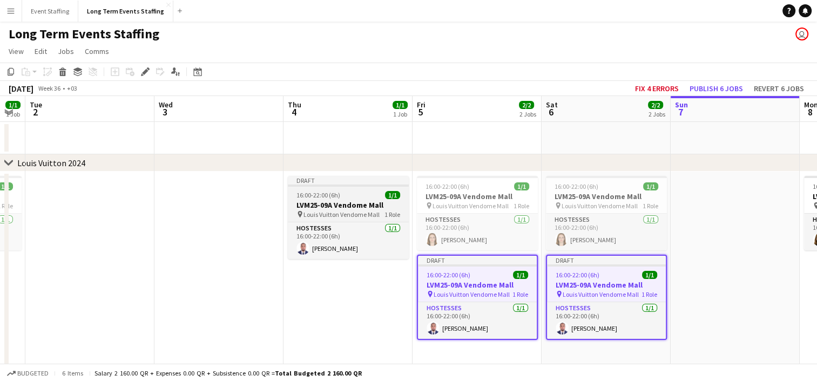
click at [338, 193] on span "16:00-22:00 (6h)" at bounding box center [319, 195] width 44 height 8
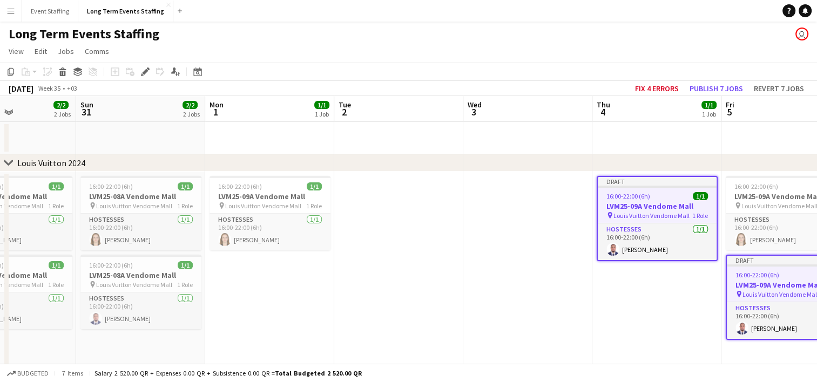
scroll to position [0, 307]
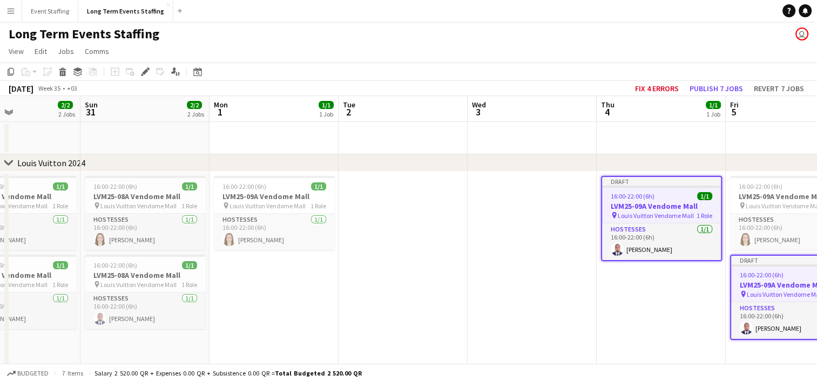
drag, startPoint x: 177, startPoint y: 296, endPoint x: 490, endPoint y: 303, distance: 313.4
click at [490, 303] on app-calendar-viewport "Thu 28 1/1 1 Job Fri 29 2/2 2 Jobs Sat 30 2/2 2 Jobs Sun 31 2/2 2 Jobs Mon 1 1/…" at bounding box center [408, 313] width 817 height 434
click at [732, 89] on button "Publish 7 jobs" at bounding box center [716, 89] width 62 height 14
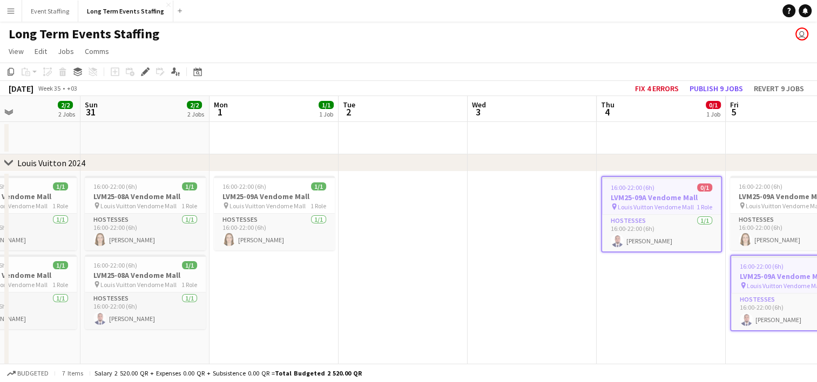
click at [503, 284] on app-date-cell at bounding box center [532, 276] width 129 height 209
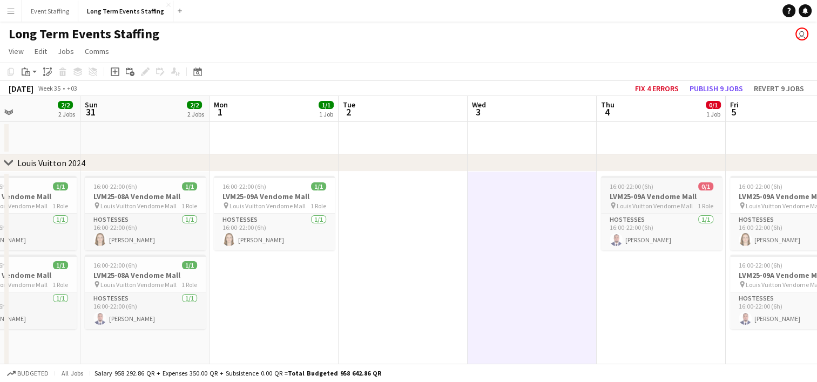
click at [634, 209] on span "Louis Vuitton Vendome Mall" at bounding box center [655, 206] width 76 height 8
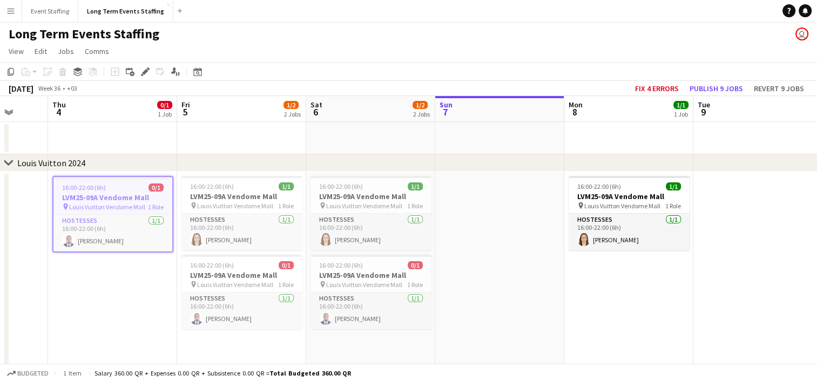
scroll to position [0, 349]
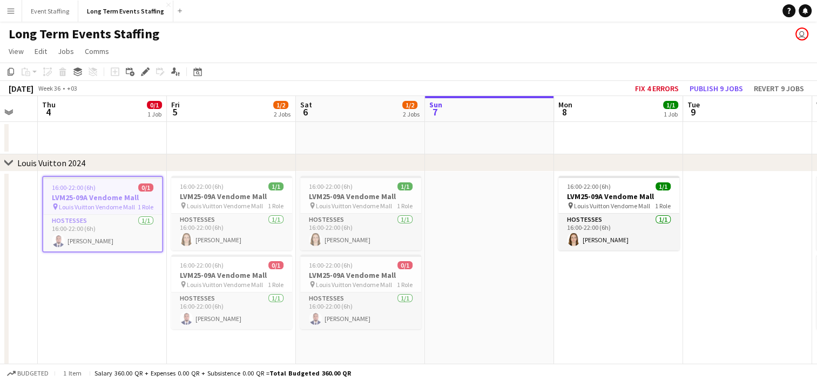
drag, startPoint x: 682, startPoint y: 293, endPoint x: 123, endPoint y: 244, distance: 561.2
click at [123, 244] on app-calendar-viewport "Mon 1 1/1 1 Job Tue 2 Wed 3 Thu 4 0/1 1 Job Fri 5 1/2 2 Jobs Sat 6 1/2 2 Jobs S…" at bounding box center [408, 313] width 817 height 434
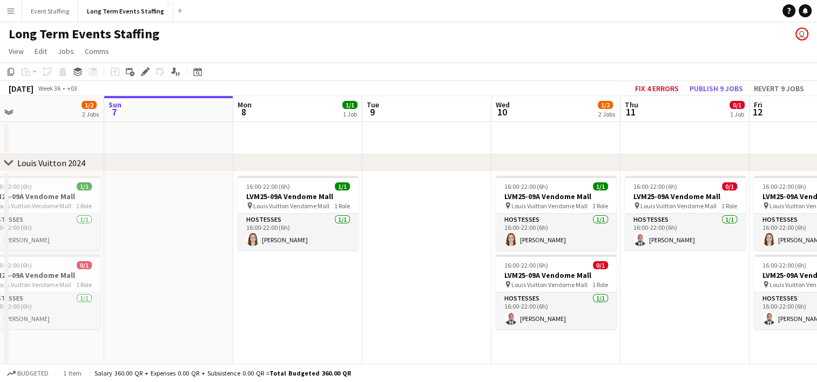
drag, startPoint x: 552, startPoint y: 318, endPoint x: 229, endPoint y: 268, distance: 326.8
click at [229, 268] on app-calendar-viewport "Wed 3 Thu 4 0/1 1 Job Fri 5 1/2 2 Jobs Sat 6 1/2 2 Jobs Sun 7 Mon 8 1/1 1 Job T…" at bounding box center [408, 313] width 817 height 434
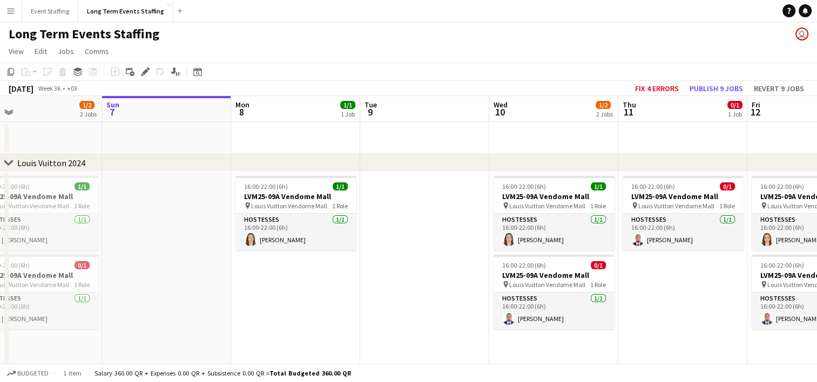
click at [492, 288] on app-date-cell "16:00-22:00 (6h) 1/1 LVM25-09A Vendome Mall pin Louis Vuitton Vendome Mall 1 Ro…" at bounding box center [553, 276] width 129 height 209
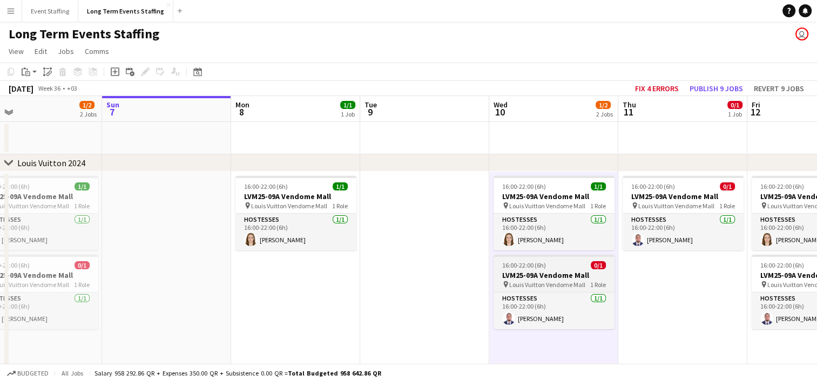
click at [535, 272] on h3 "LVM25-09A Vendome Mall" at bounding box center [554, 276] width 121 height 10
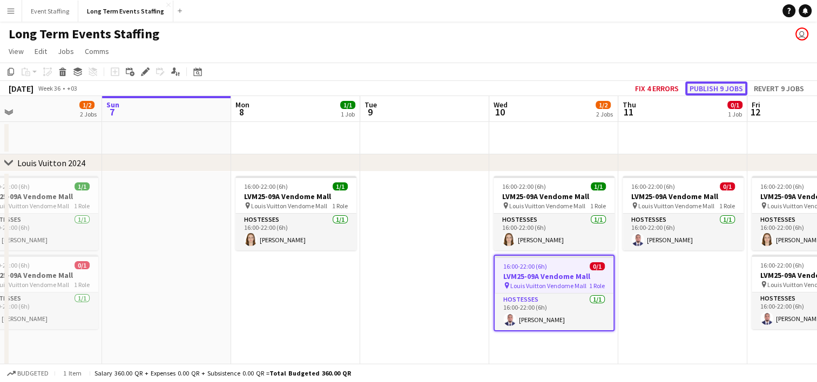
click at [707, 83] on button "Publish 9 jobs" at bounding box center [716, 89] width 62 height 14
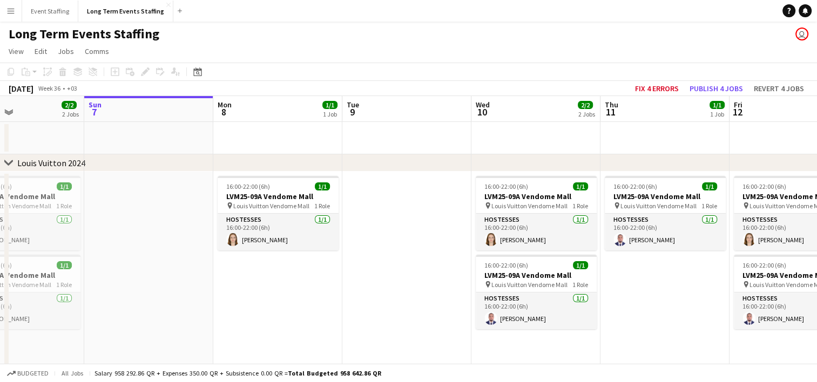
drag, startPoint x: 428, startPoint y: 344, endPoint x: 514, endPoint y: 350, distance: 86.7
click at [514, 350] on app-calendar-viewport "Thu 4 1/1 1 Job Fri 5 2/2 2 Jobs Sat 6 2/2 2 Jobs Sun 7 Mon 8 1/1 1 Job Tue 9 W…" at bounding box center [408, 308] width 817 height 425
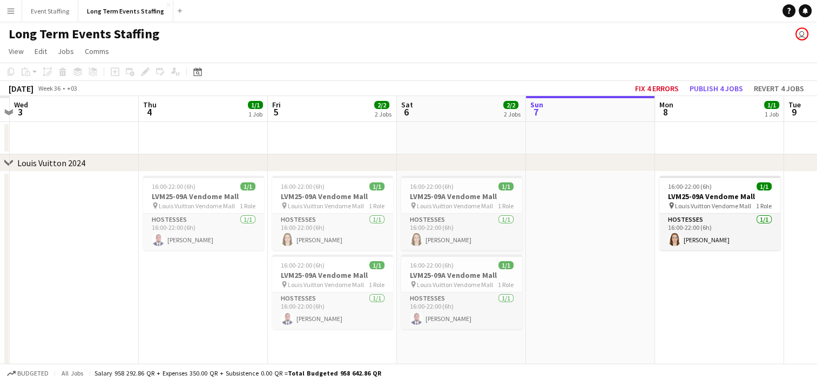
scroll to position [0, 333]
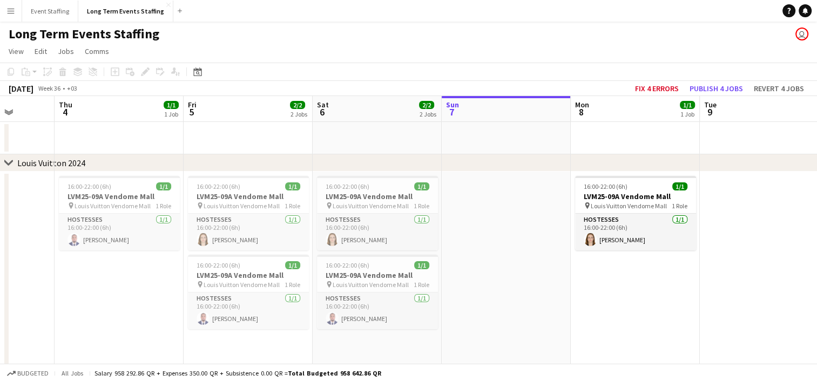
drag, startPoint x: 220, startPoint y: 343, endPoint x: 447, endPoint y: 308, distance: 229.6
click at [447, 308] on app-calendar-viewport "Mon 1 Tue 2 Wed 3 Thu 4 1/1 1 Job Fri 5 2/2 2 Jobs Sat 6 2/2 2 Jobs Sun 7 Mon 8…" at bounding box center [408, 308] width 817 height 425
